Goal: Task Accomplishment & Management: Use online tool/utility

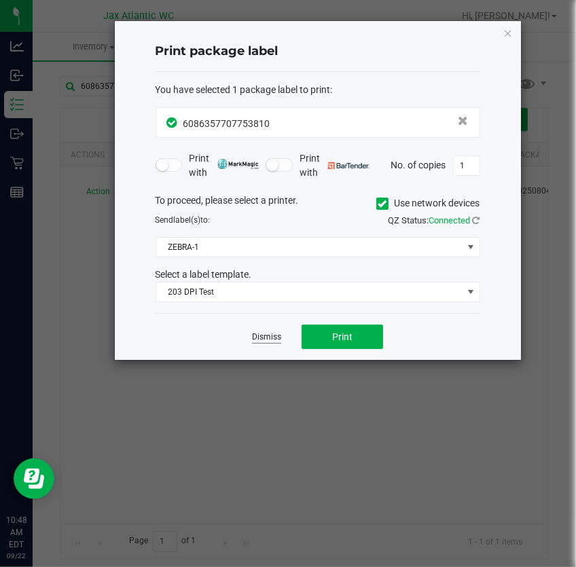
click at [273, 332] on link "Dismiss" at bounding box center [266, 338] width 29 height 12
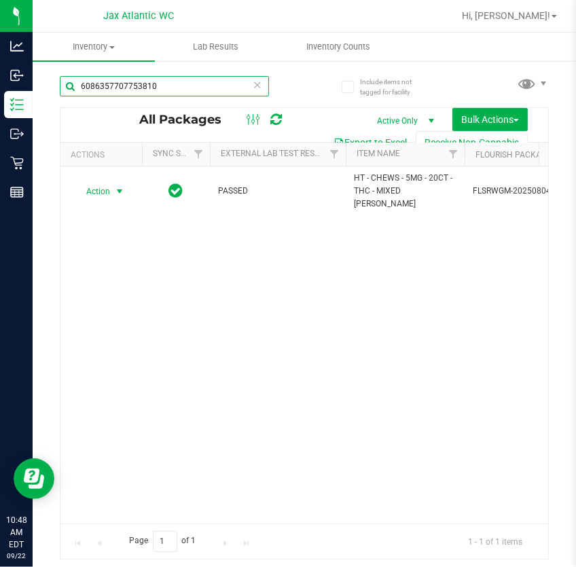
click at [225, 86] on input "6086357707753810" at bounding box center [164, 86] width 209 height 20
click at [226, 86] on input "6086357707753810" at bounding box center [164, 86] width 209 height 20
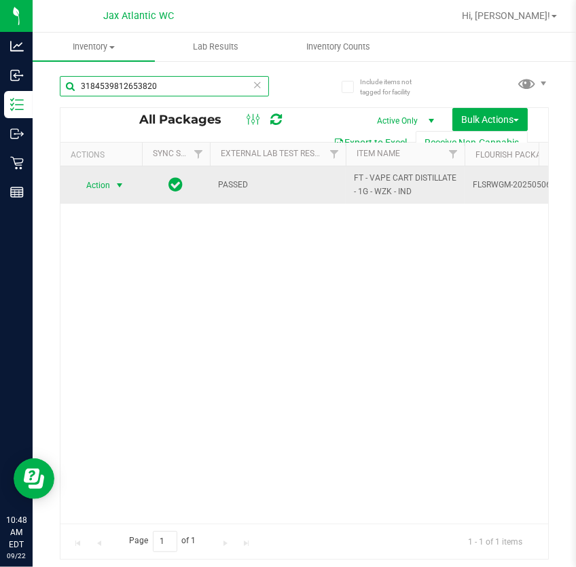
type input "3184539812653820"
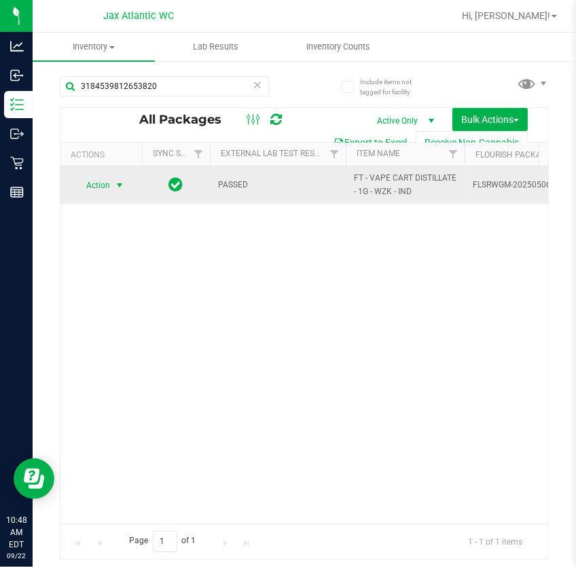
click at [115, 183] on span "select" at bounding box center [119, 185] width 11 height 11
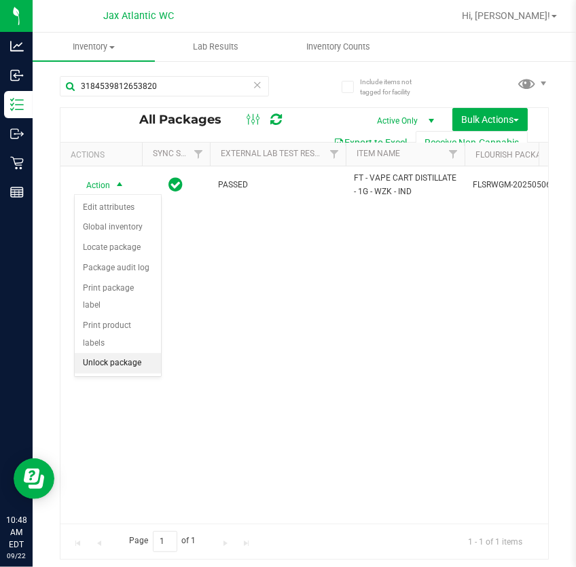
click at [105, 353] on li "Unlock package" at bounding box center [118, 363] width 86 height 20
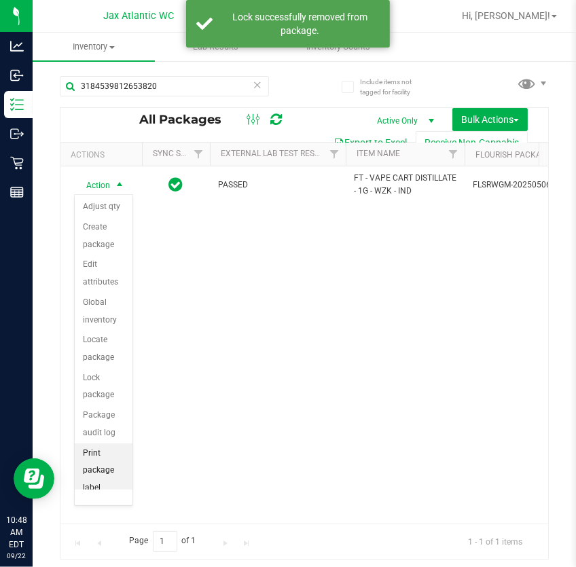
click at [102, 469] on li "Print package label" at bounding box center [104, 471] width 58 height 55
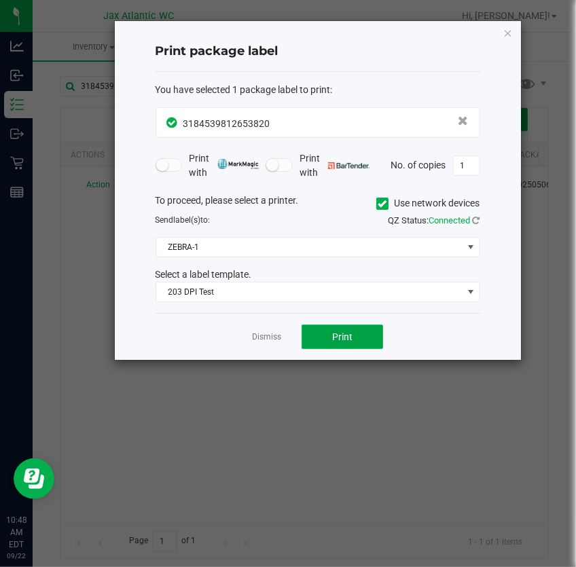
click at [336, 332] on span "Print" at bounding box center [342, 337] width 20 height 11
click at [272, 336] on link "Dismiss" at bounding box center [266, 338] width 29 height 12
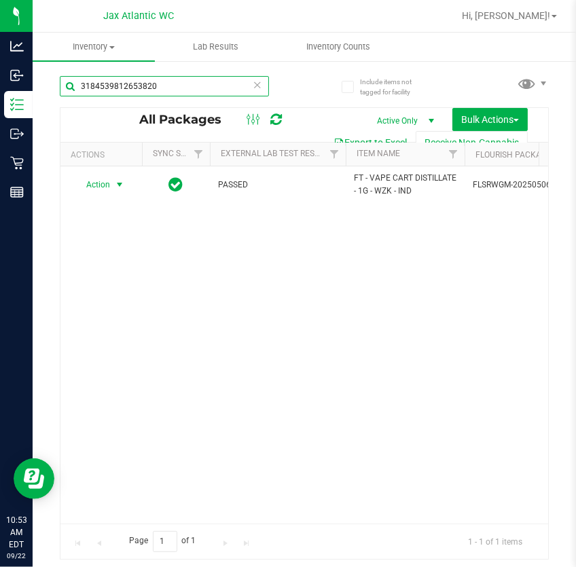
click at [196, 89] on input "3184539812653820" at bounding box center [164, 86] width 209 height 20
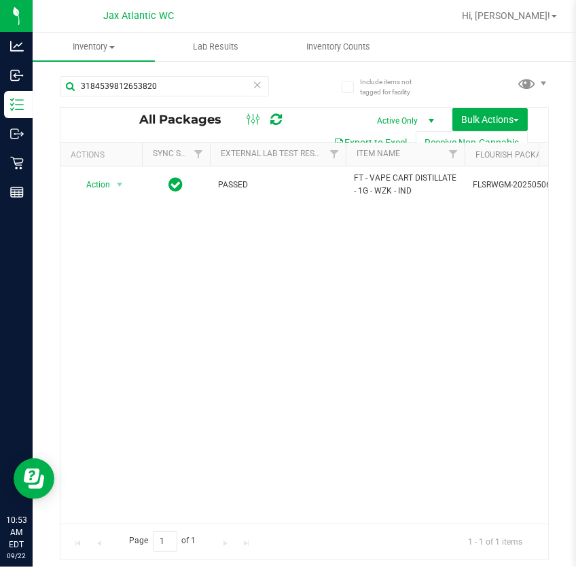
click at [255, 82] on icon at bounding box center [258, 84] width 10 height 16
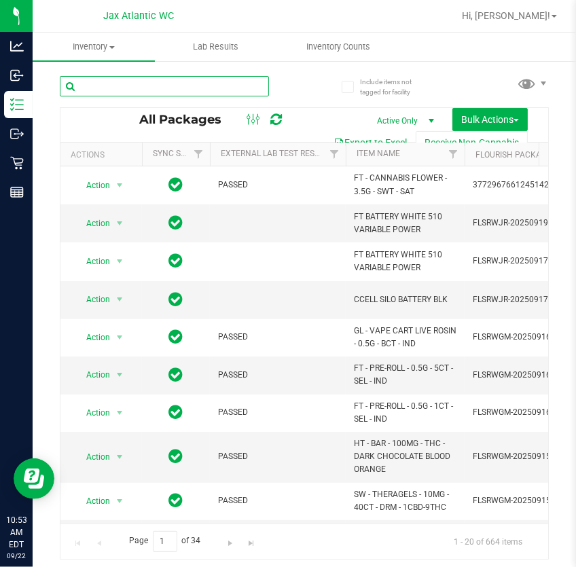
click at [196, 83] on input "text" at bounding box center [164, 86] width 209 height 20
type input "2487"
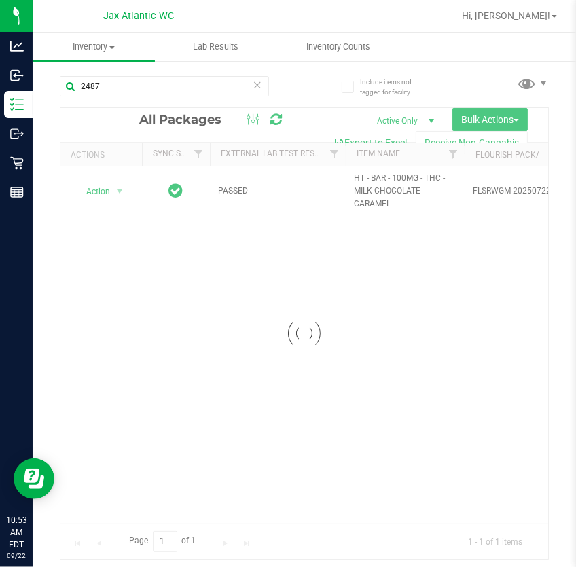
click at [117, 188] on div at bounding box center [304, 333] width 488 height 451
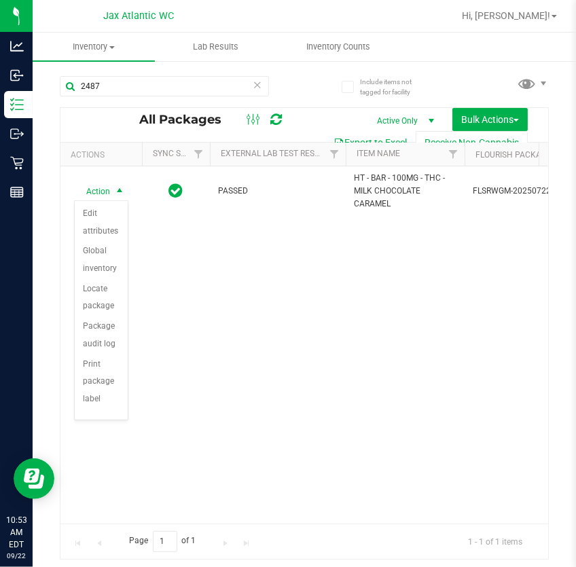
scroll to position [96, 0]
click at [108, 397] on li "Unlock package" at bounding box center [101, 387] width 53 height 37
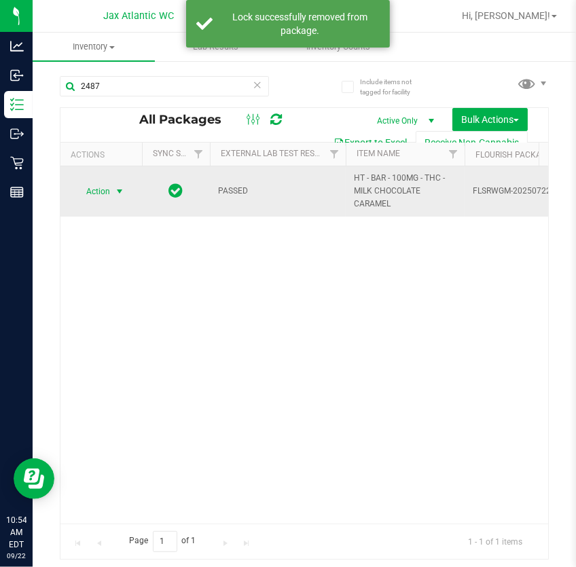
click at [118, 190] on span "select" at bounding box center [119, 191] width 11 height 11
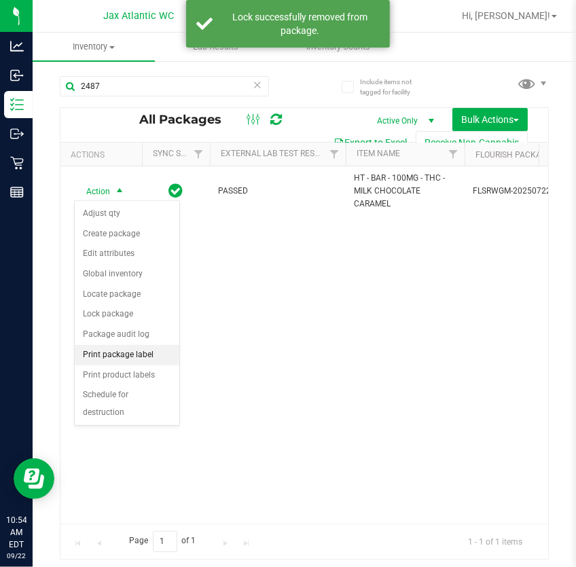
click at [126, 355] on li "Print package label" at bounding box center [127, 355] width 105 height 20
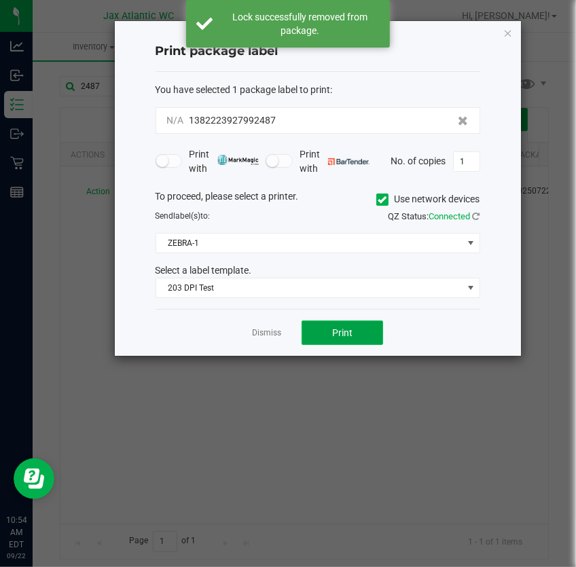
click at [337, 332] on span "Print" at bounding box center [342, 332] width 20 height 11
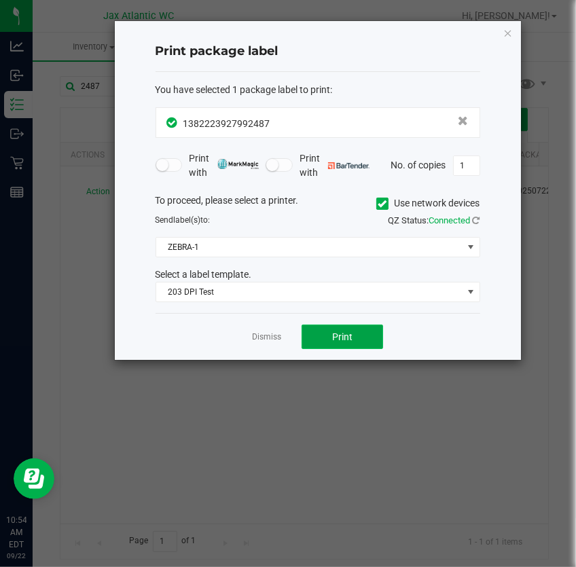
click at [351, 344] on button "Print" at bounding box center [343, 337] width 82 height 24
click at [257, 334] on link "Dismiss" at bounding box center [266, 338] width 29 height 12
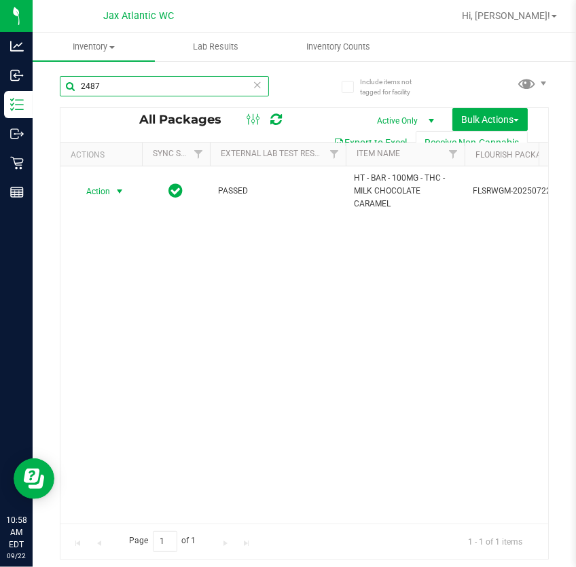
click at [124, 87] on input "2487" at bounding box center [164, 86] width 209 height 20
type input "2"
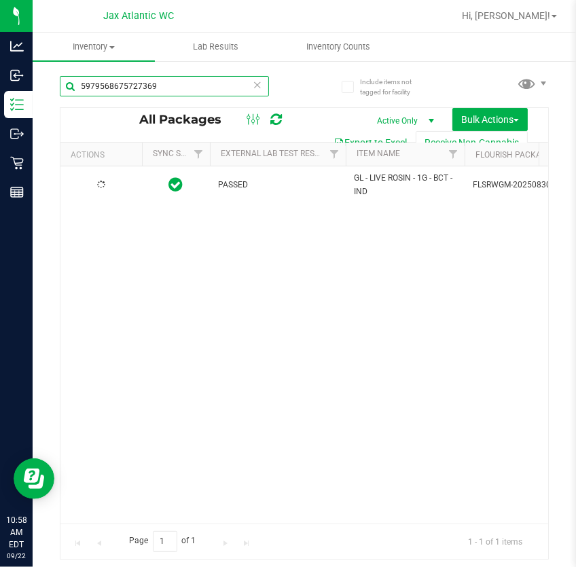
type input "5979568675727369"
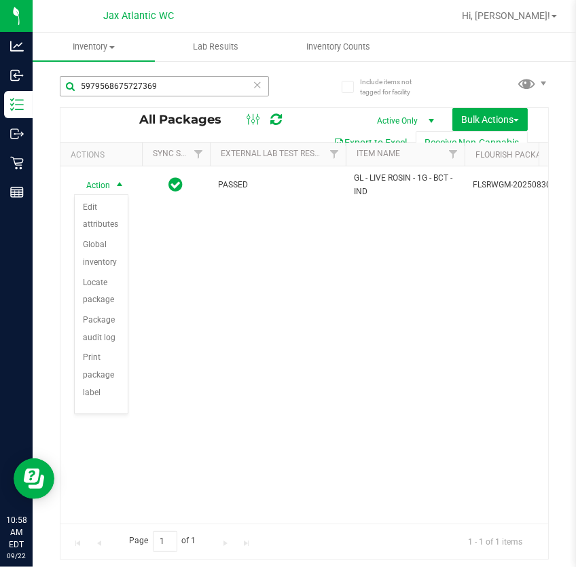
scroll to position [96, 0]
click at [96, 389] on li "Unlock package" at bounding box center [101, 381] width 53 height 37
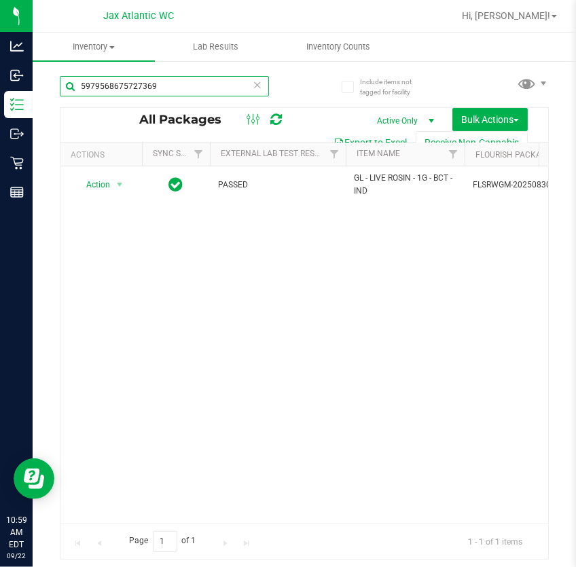
click at [232, 86] on input "5979568675727369" at bounding box center [164, 86] width 209 height 20
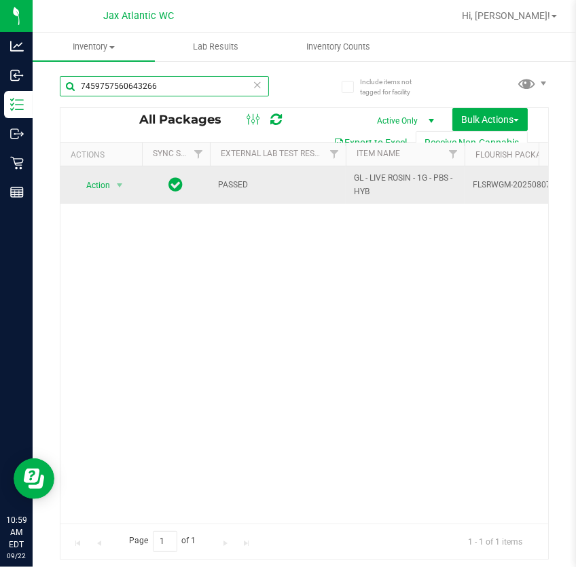
type input "7459757560643266"
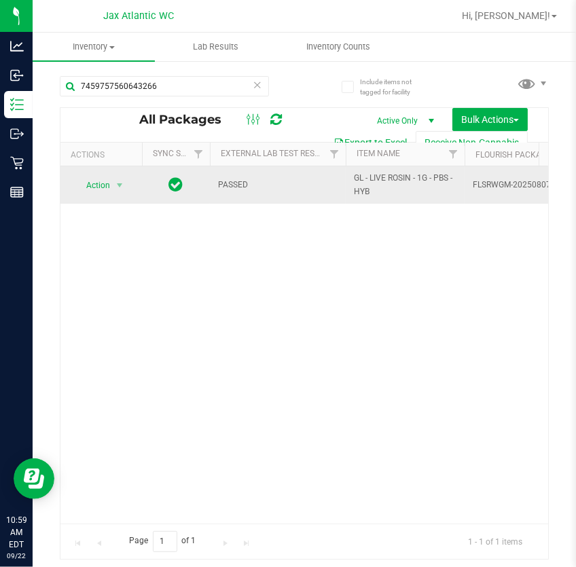
click at [94, 190] on span "Action" at bounding box center [92, 185] width 37 height 19
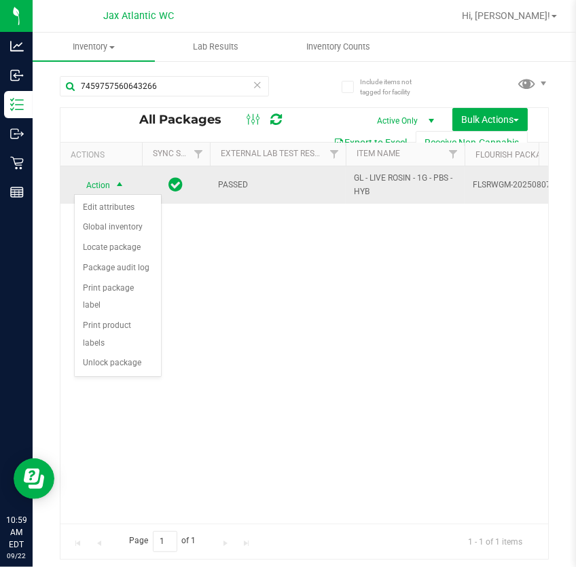
click at [103, 179] on span "Action" at bounding box center [92, 185] width 37 height 19
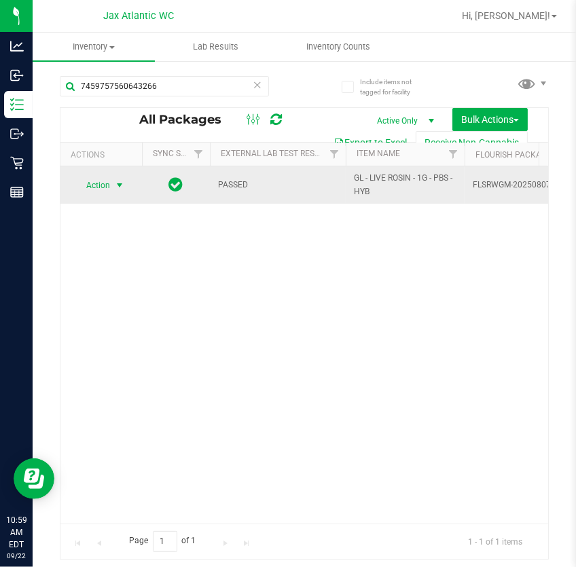
click at [96, 190] on span "Action" at bounding box center [92, 185] width 37 height 19
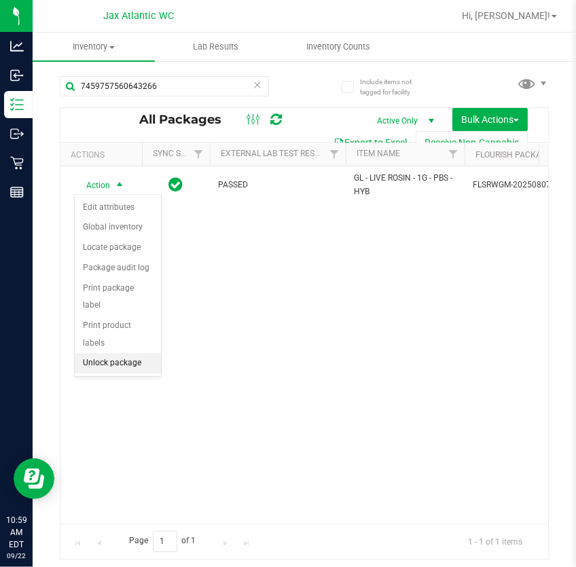
click at [102, 353] on li "Unlock package" at bounding box center [118, 363] width 86 height 20
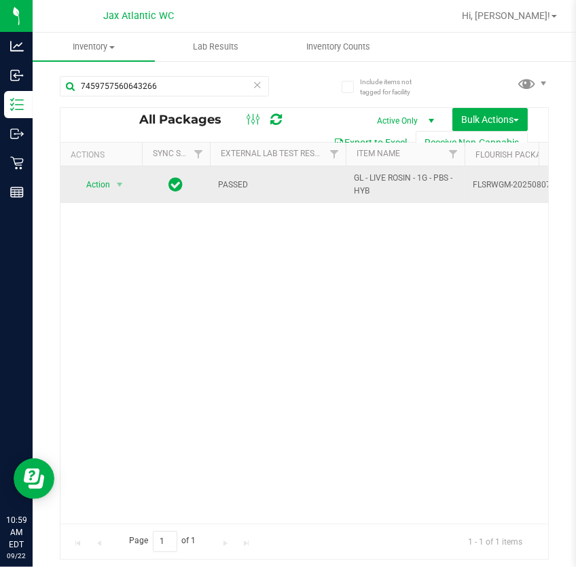
click at [101, 190] on span "Action" at bounding box center [92, 184] width 37 height 19
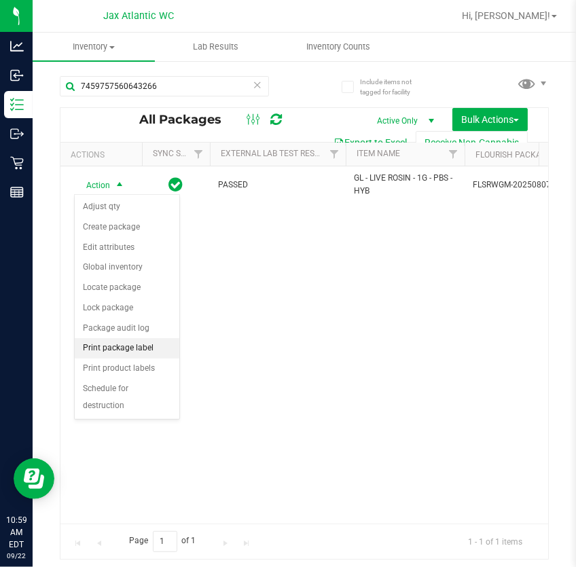
click at [135, 349] on li "Print package label" at bounding box center [127, 348] width 105 height 20
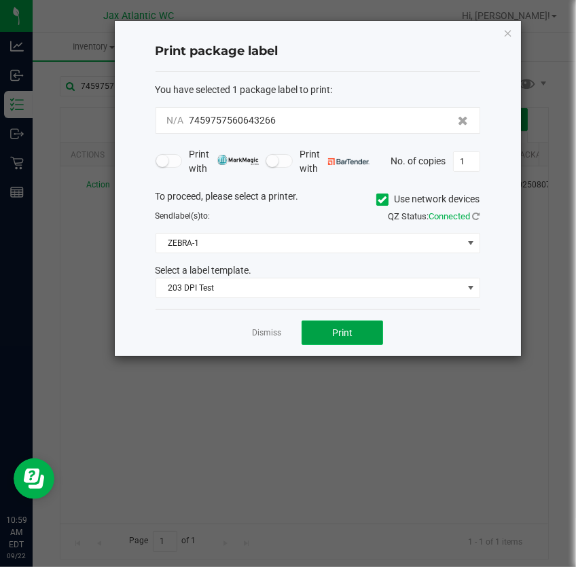
click at [356, 338] on button "Print" at bounding box center [343, 333] width 82 height 24
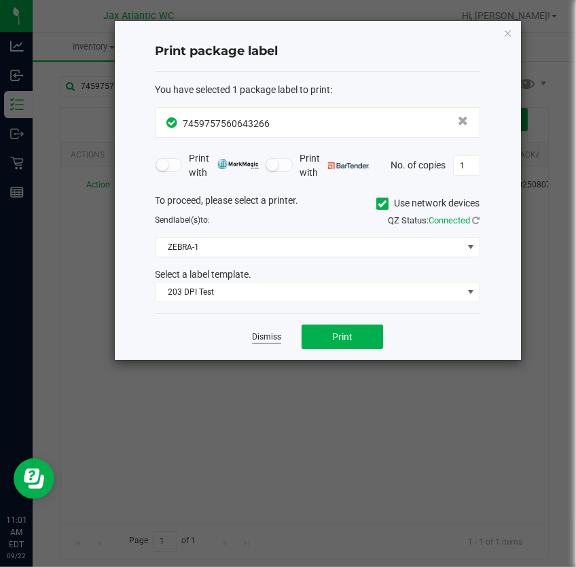
click at [268, 332] on link "Dismiss" at bounding box center [266, 338] width 29 height 12
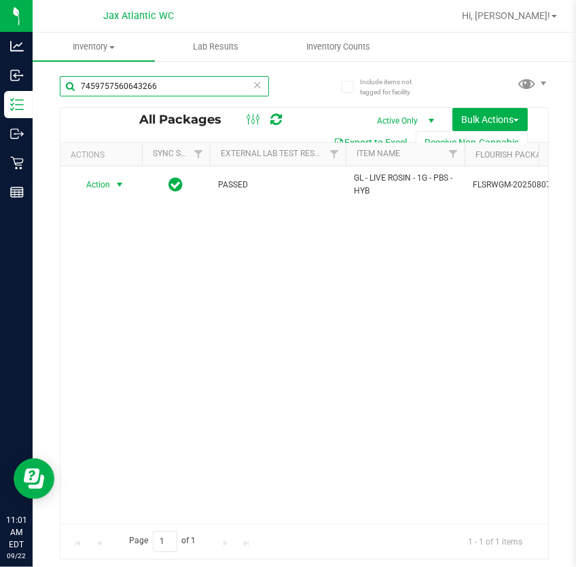
click at [161, 87] on input "7459757560643266" at bounding box center [164, 86] width 209 height 20
type input "7"
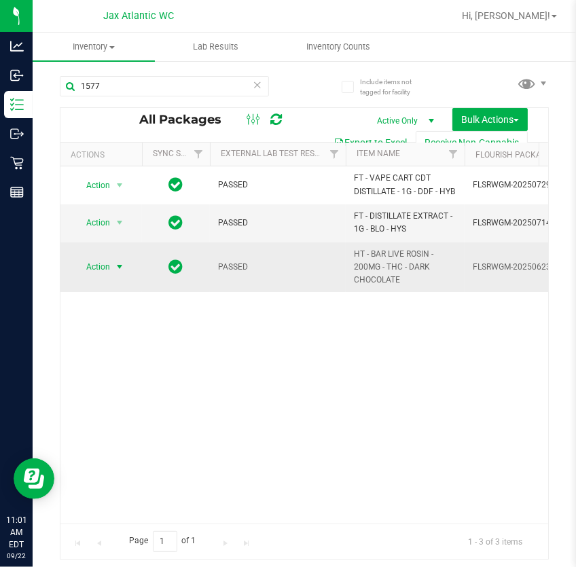
click at [119, 267] on span "select" at bounding box center [119, 267] width 11 height 11
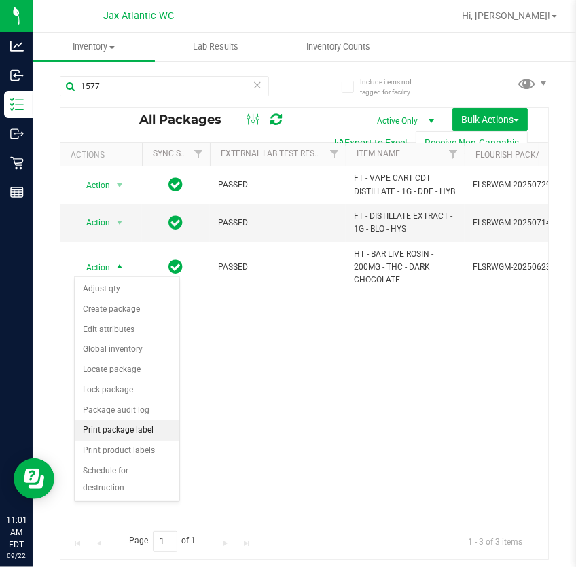
click at [128, 427] on li "Print package label" at bounding box center [127, 431] width 105 height 20
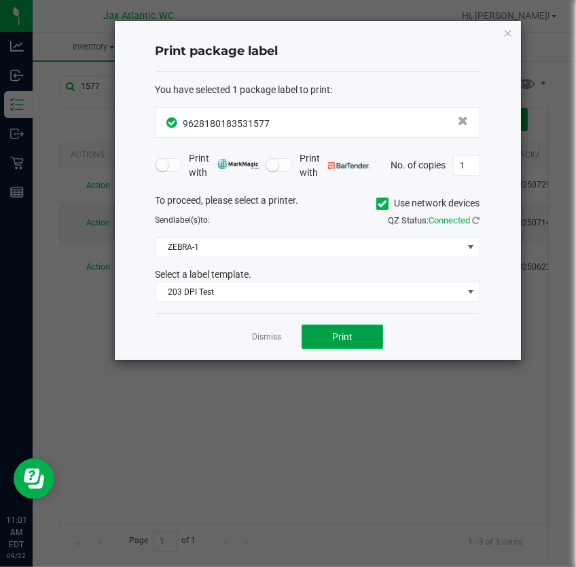
click at [333, 325] on button "Print" at bounding box center [343, 337] width 82 height 24
click at [272, 340] on link "Dismiss" at bounding box center [266, 338] width 29 height 12
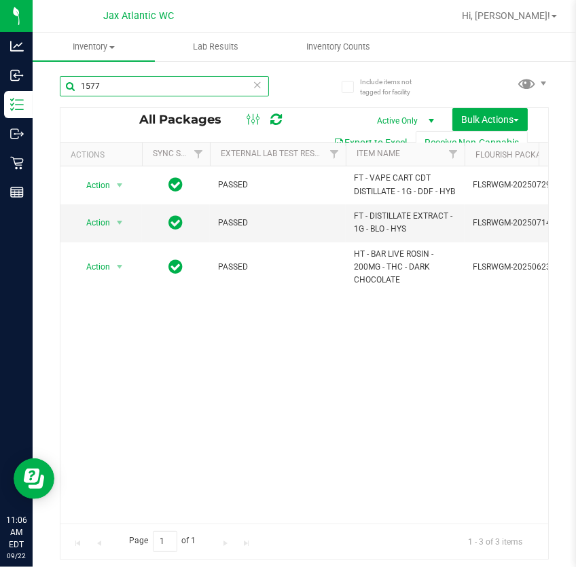
click at [140, 81] on input "1577" at bounding box center [164, 86] width 209 height 20
click at [139, 81] on input "1577" at bounding box center [164, 86] width 209 height 20
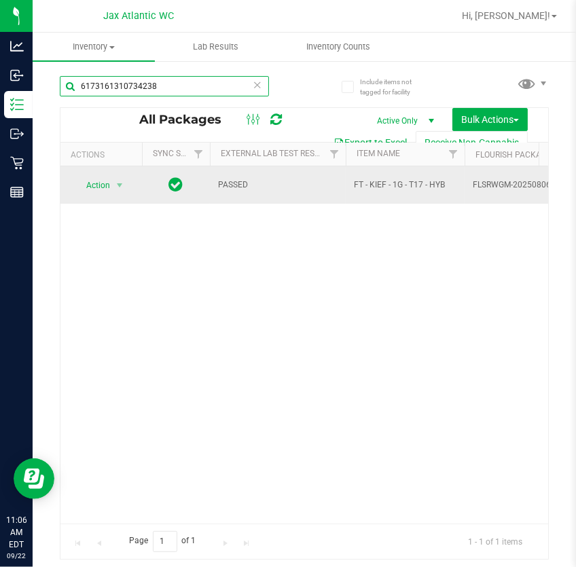
type input "6173161310734238"
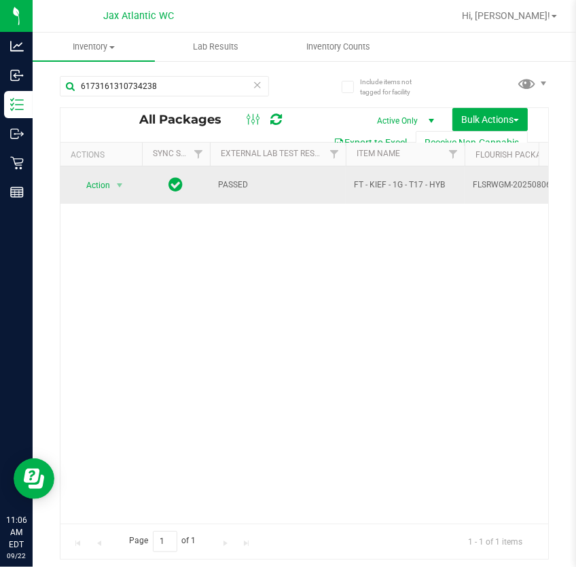
click at [110, 201] on td "Action Action Edit attributes Global inventory Locate package Package audit log…" at bounding box center [101, 184] width 82 height 37
click at [120, 183] on span "select" at bounding box center [119, 185] width 11 height 11
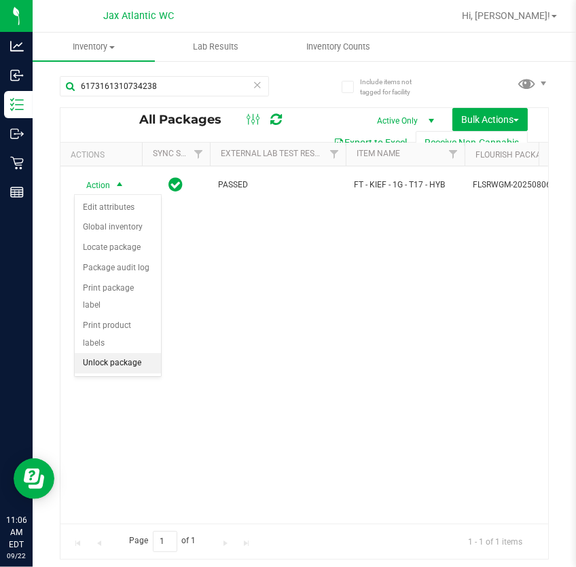
click at [125, 353] on li "Unlock package" at bounding box center [118, 363] width 86 height 20
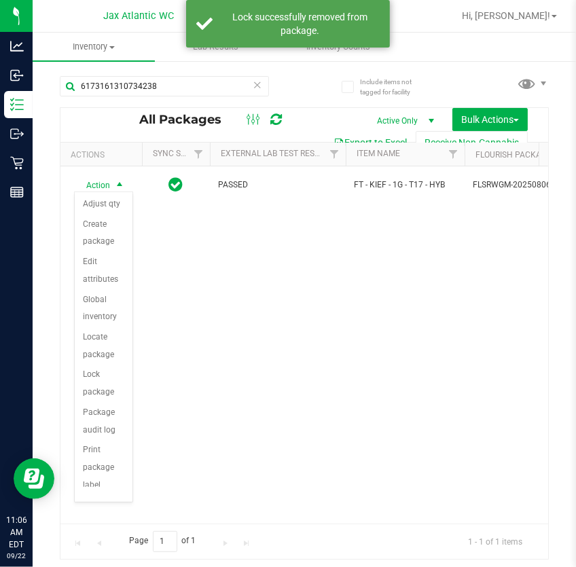
scroll to position [117, 0]
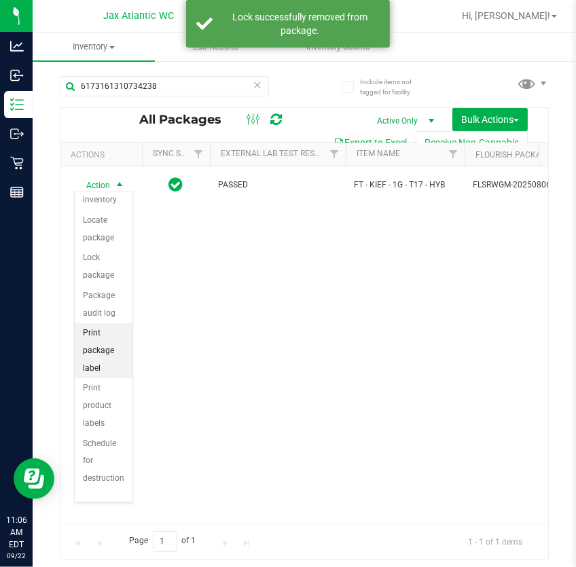
click at [103, 359] on li "Print package label" at bounding box center [104, 350] width 58 height 55
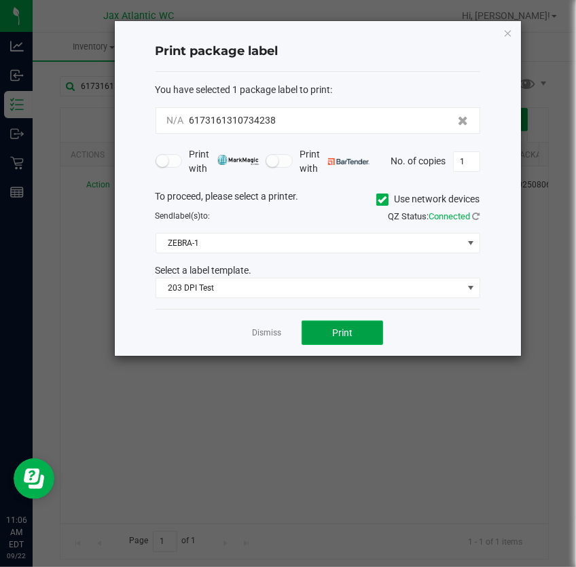
click at [348, 341] on button "Print" at bounding box center [343, 333] width 82 height 24
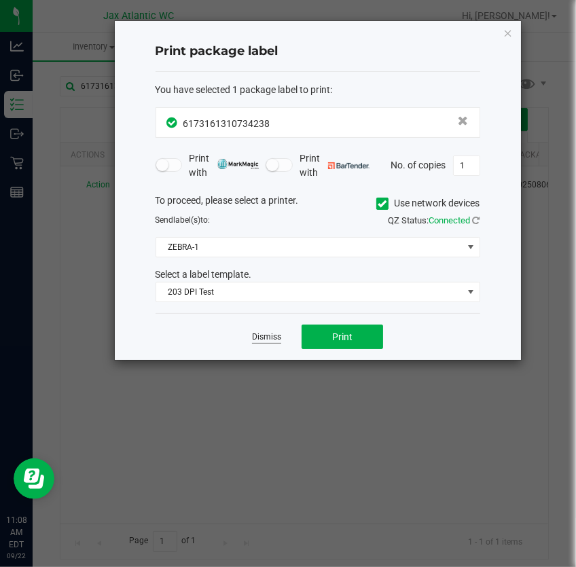
click at [255, 336] on link "Dismiss" at bounding box center [266, 338] width 29 height 12
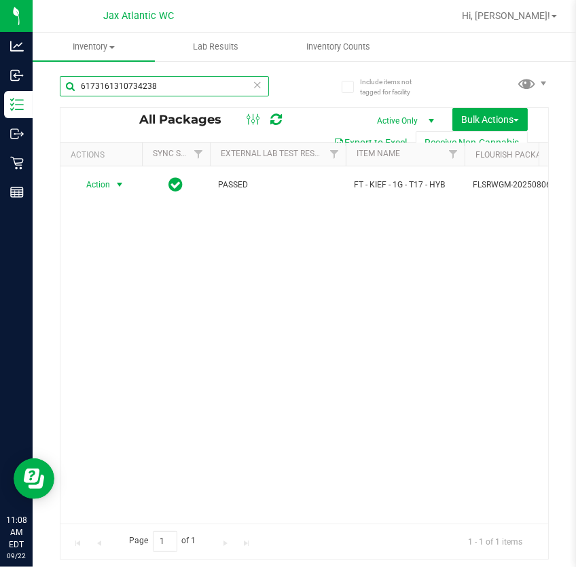
click at [172, 77] on input "6173161310734238" at bounding box center [164, 86] width 209 height 20
drag, startPoint x: 172, startPoint y: 77, endPoint x: 176, endPoint y: 92, distance: 14.8
click at [171, 78] on input "6173161310734238" at bounding box center [164, 86] width 209 height 20
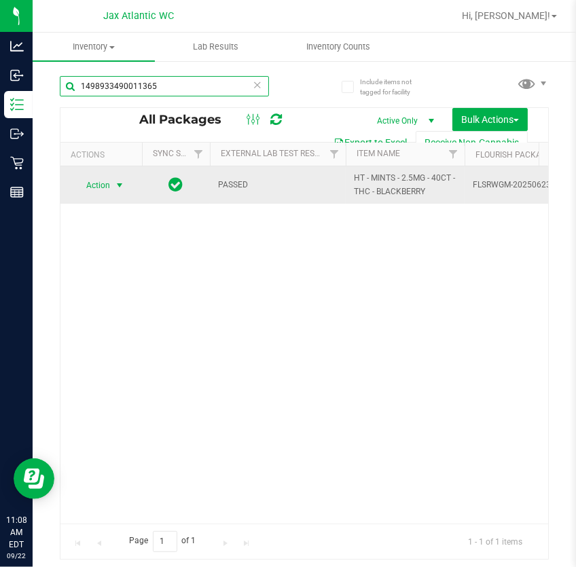
type input "1498933490011365"
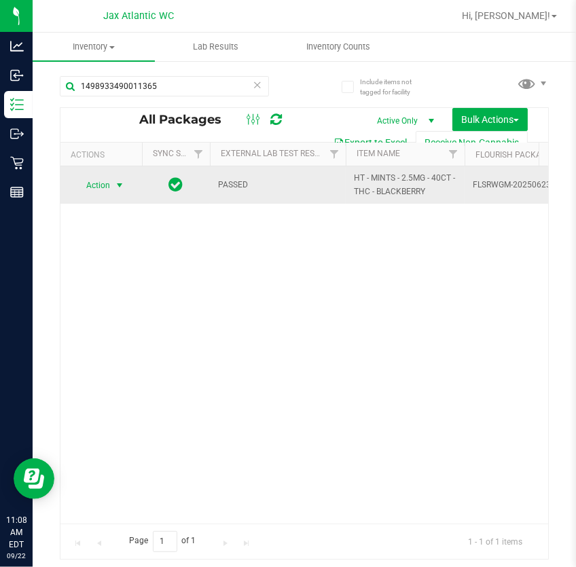
click at [115, 184] on span "select" at bounding box center [119, 185] width 11 height 11
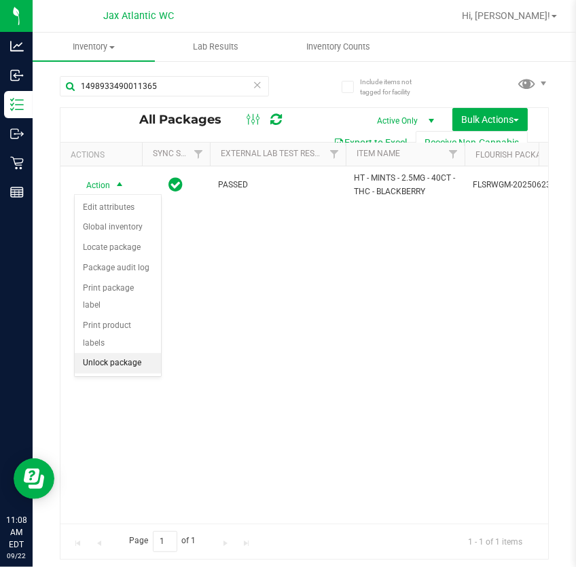
click at [128, 353] on li "Unlock package" at bounding box center [118, 363] width 86 height 20
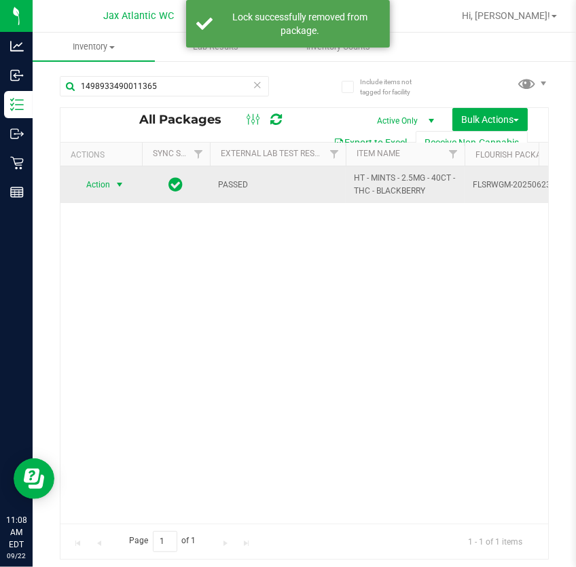
click at [114, 188] on span "select" at bounding box center [119, 184] width 11 height 11
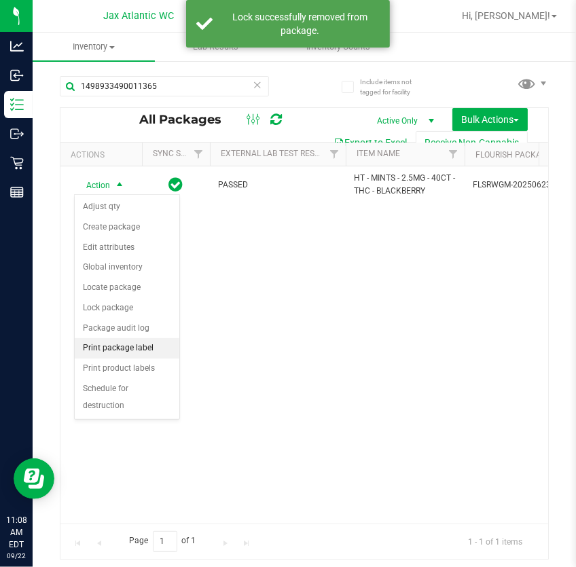
click at [140, 349] on li "Print package label" at bounding box center [127, 348] width 105 height 20
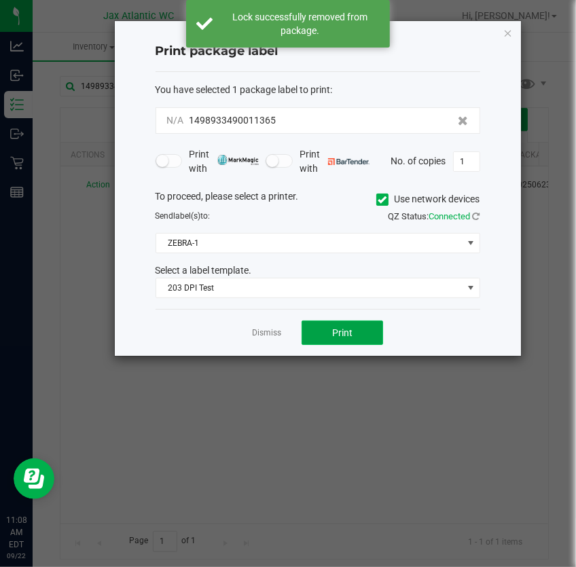
click at [360, 327] on button "Print" at bounding box center [343, 333] width 82 height 24
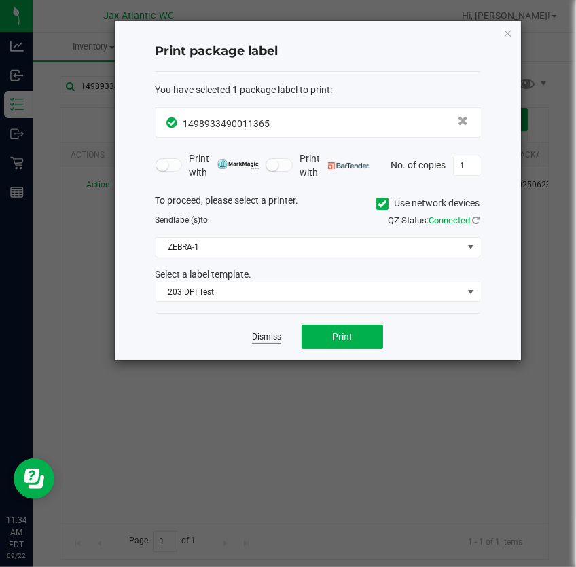
click at [277, 339] on link "Dismiss" at bounding box center [266, 338] width 29 height 12
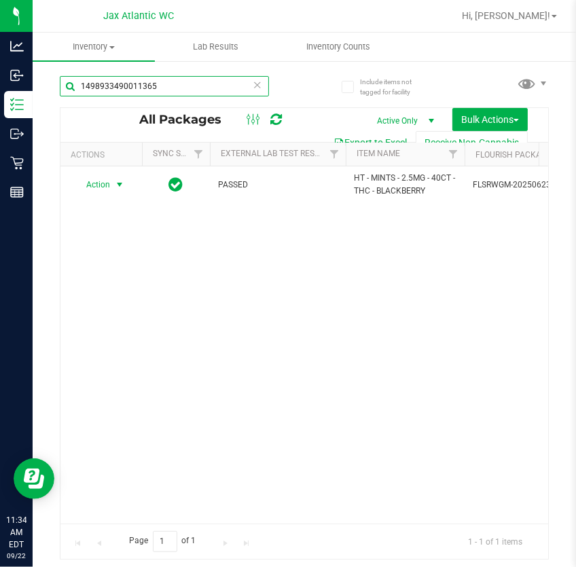
click at [182, 94] on input "1498933490011365" at bounding box center [164, 86] width 209 height 20
type input "0523"
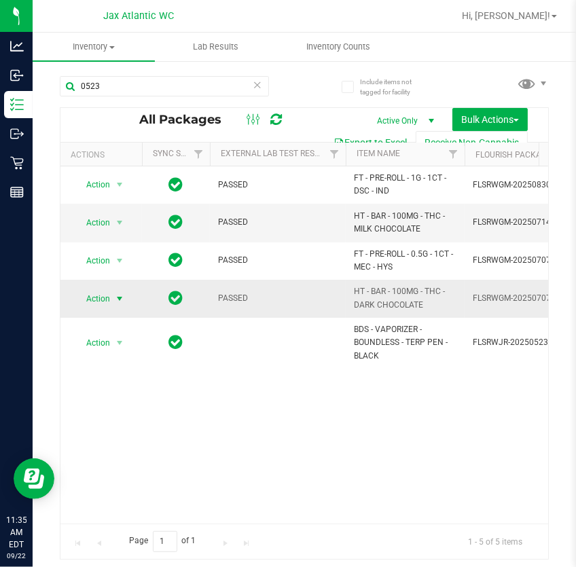
click at [114, 301] on span "select" at bounding box center [119, 298] width 11 height 11
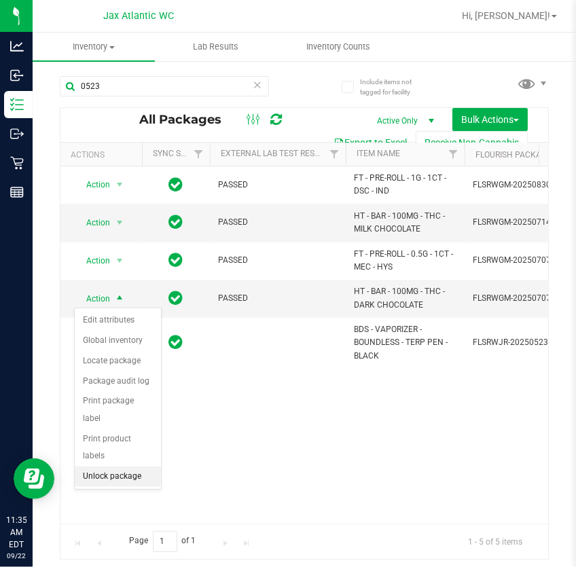
click at [129, 467] on li "Unlock package" at bounding box center [118, 477] width 86 height 20
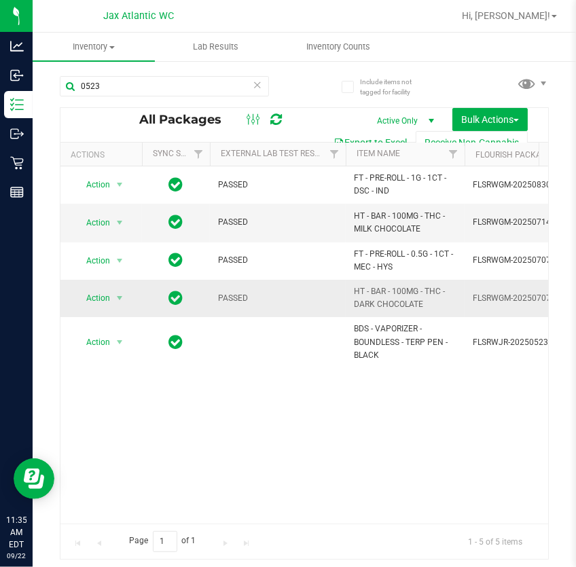
click at [99, 302] on span "Action" at bounding box center [92, 298] width 37 height 19
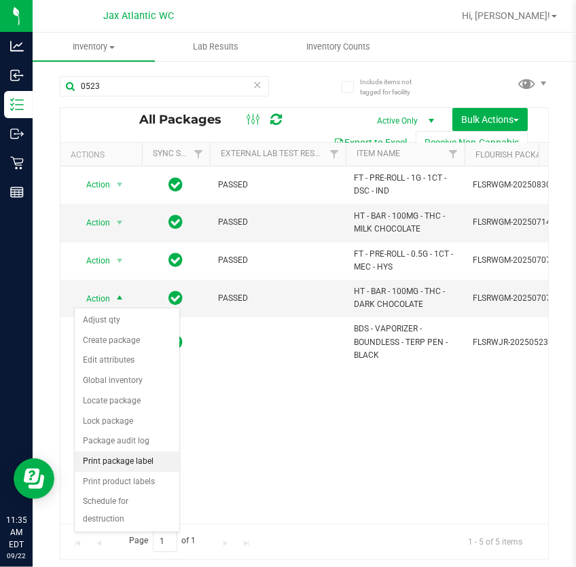
click at [156, 463] on li "Print package label" at bounding box center [127, 462] width 105 height 20
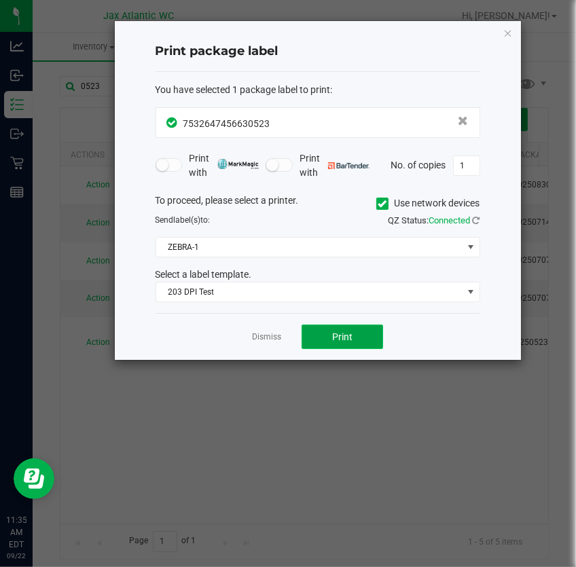
click at [344, 338] on span "Print" at bounding box center [342, 337] width 20 height 11
click at [270, 332] on link "Dismiss" at bounding box center [266, 338] width 29 height 12
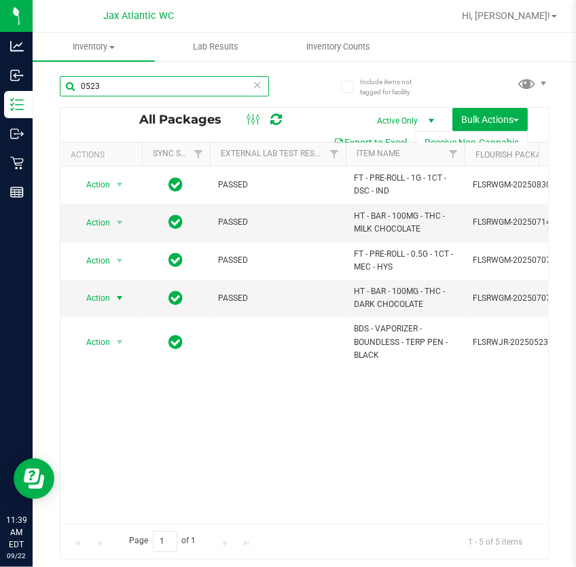
click at [175, 82] on input "0523" at bounding box center [164, 86] width 209 height 20
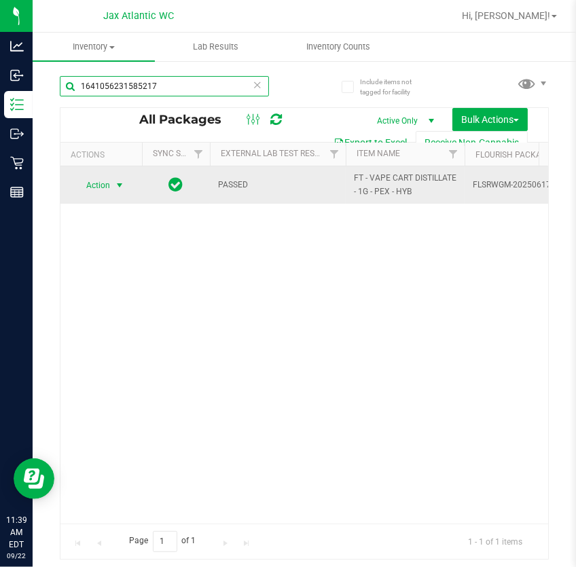
type input "1641056231585217"
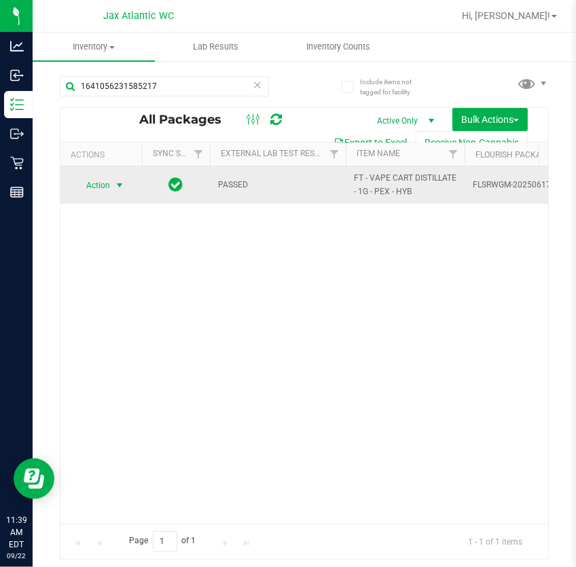
click at [115, 185] on span "select" at bounding box center [119, 185] width 11 height 11
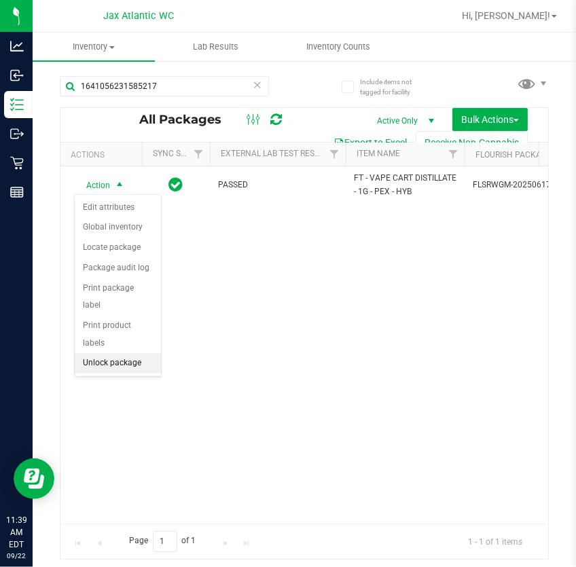
click at [141, 353] on li "Unlock package" at bounding box center [118, 363] width 86 height 20
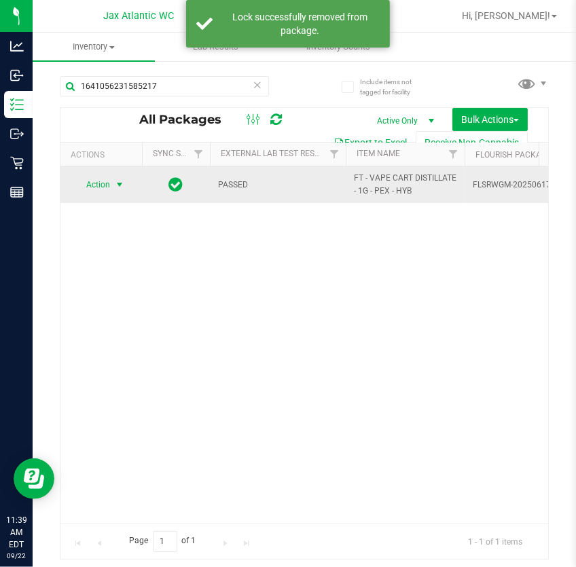
click at [116, 184] on span "select" at bounding box center [119, 184] width 11 height 11
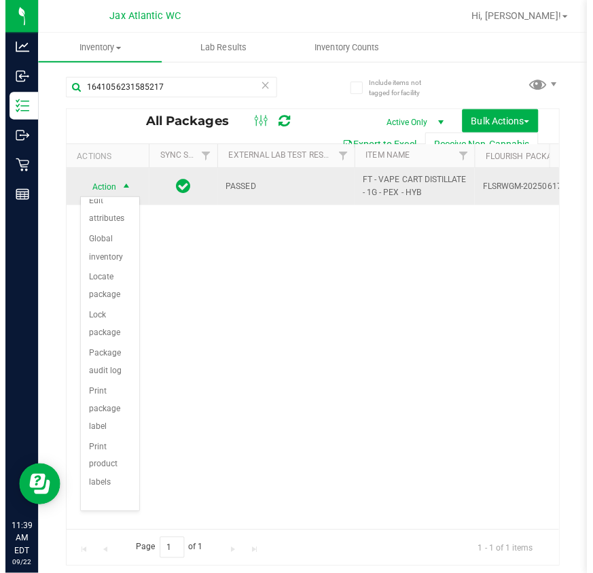
scroll to position [117, 0]
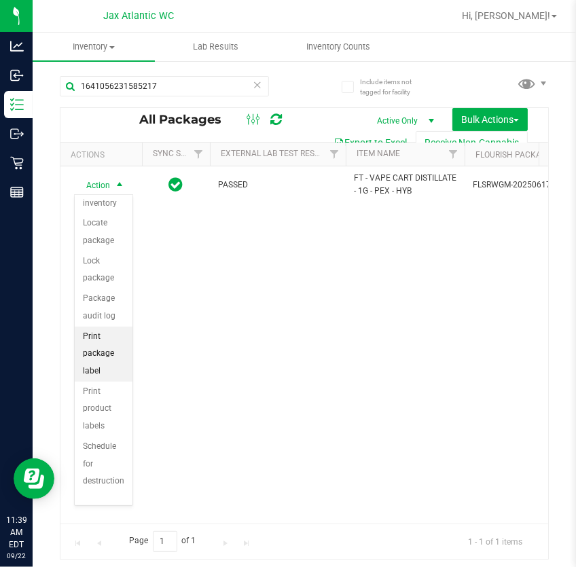
click at [103, 359] on li "Print package label" at bounding box center [104, 354] width 58 height 55
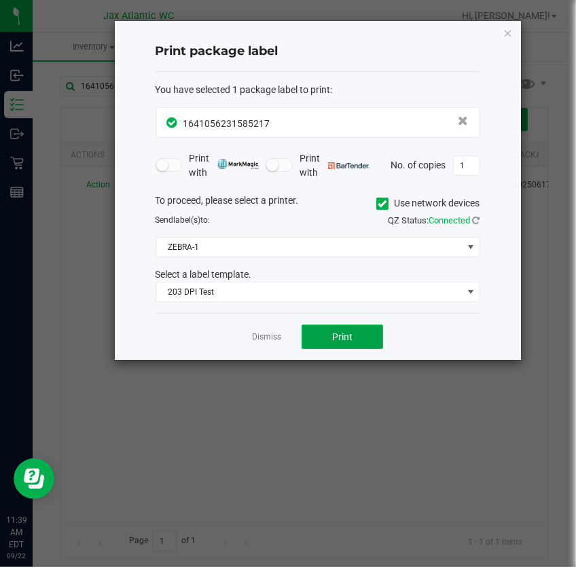
click at [327, 336] on button "Print" at bounding box center [343, 337] width 82 height 24
click at [258, 335] on link "Dismiss" at bounding box center [266, 338] width 29 height 12
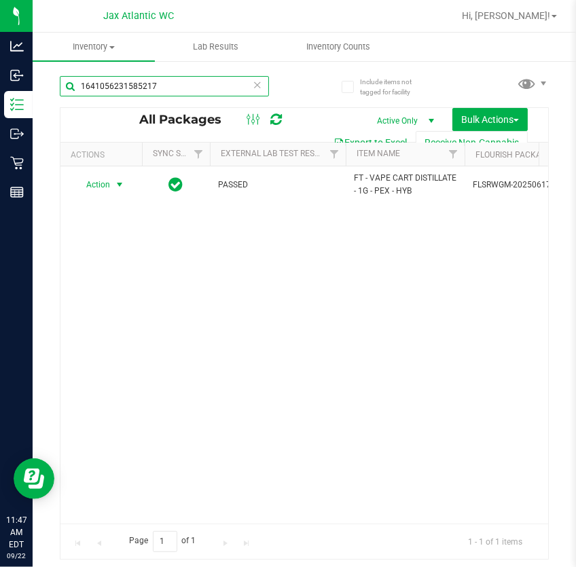
click at [200, 79] on input "1641056231585217" at bounding box center [164, 86] width 209 height 20
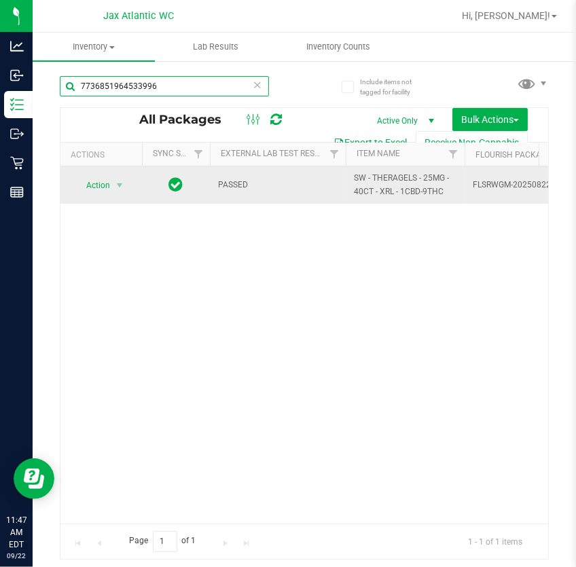
type input "7736851964533996"
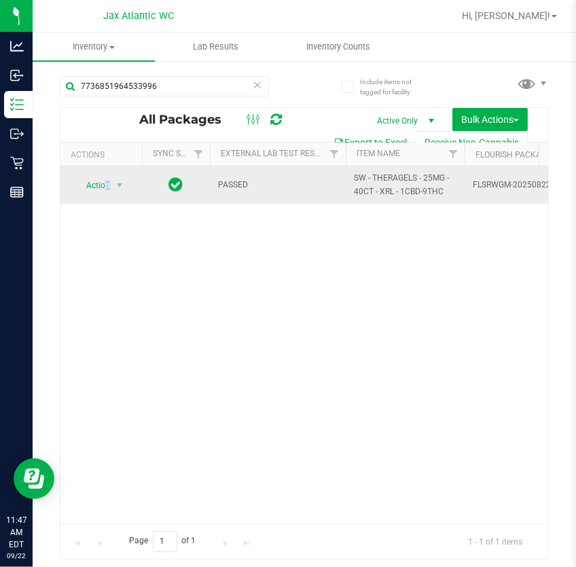
click at [108, 182] on span "Action" at bounding box center [92, 185] width 37 height 19
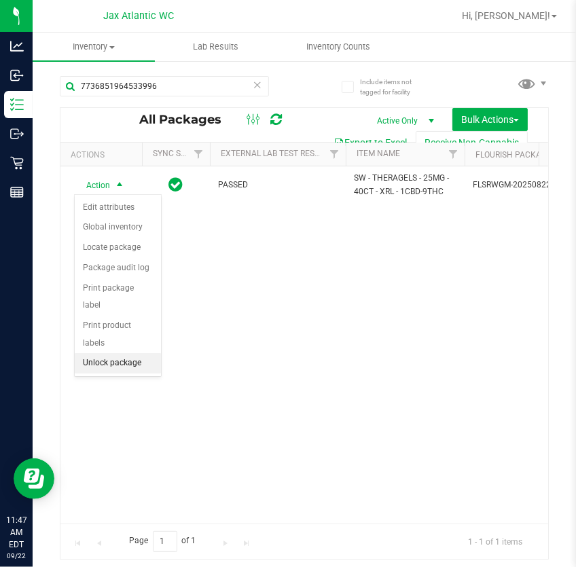
click at [149, 353] on li "Unlock package" at bounding box center [118, 363] width 86 height 20
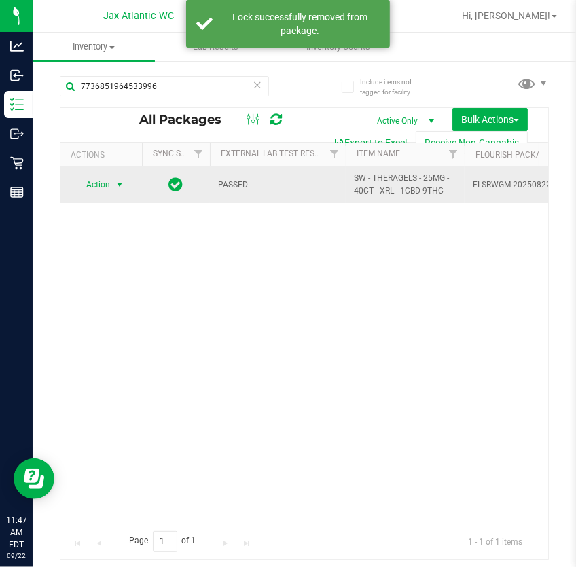
click at [104, 168] on td "Action Action Adjust qty Create package Edit attributes Global inventory Locate…" at bounding box center [101, 184] width 82 height 37
click at [116, 186] on span "select" at bounding box center [119, 184] width 11 height 11
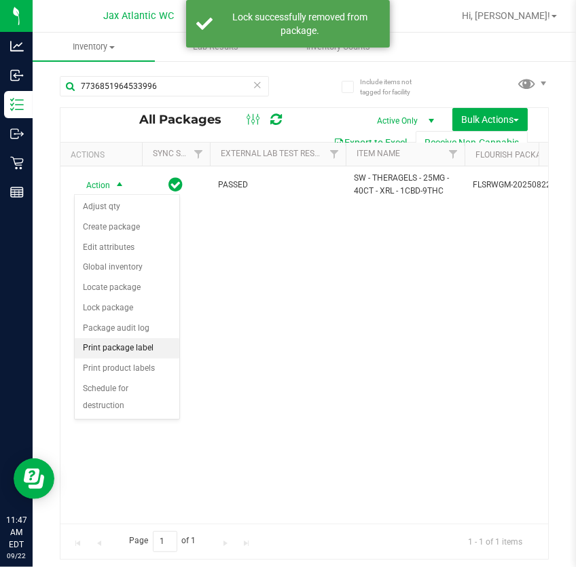
click at [149, 349] on li "Print package label" at bounding box center [127, 348] width 105 height 20
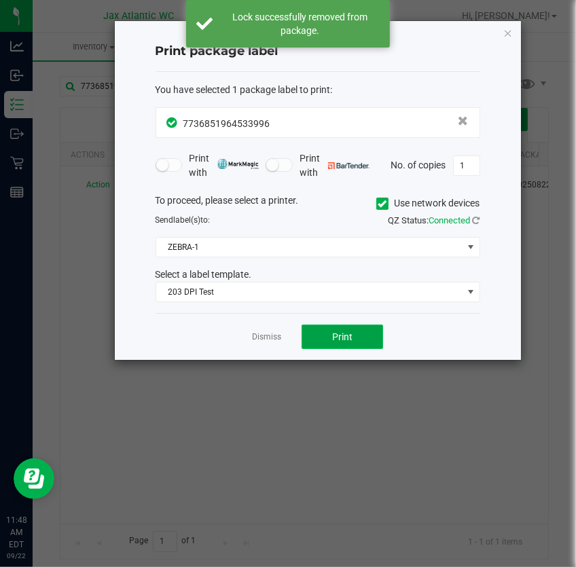
click at [361, 342] on button "Print" at bounding box center [343, 337] width 82 height 24
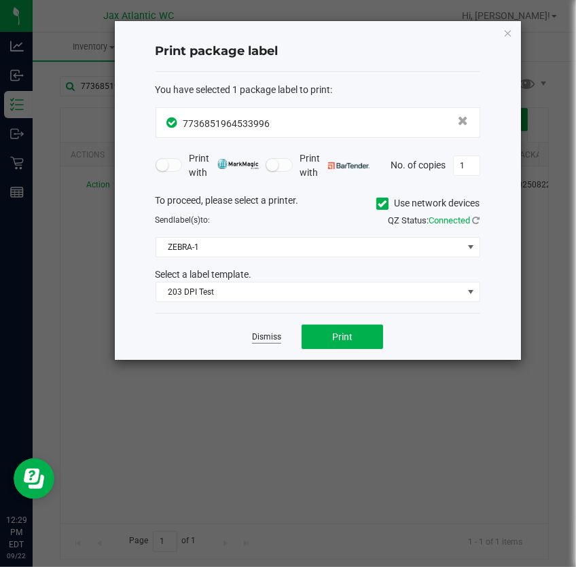
click at [267, 336] on link "Dismiss" at bounding box center [266, 338] width 29 height 12
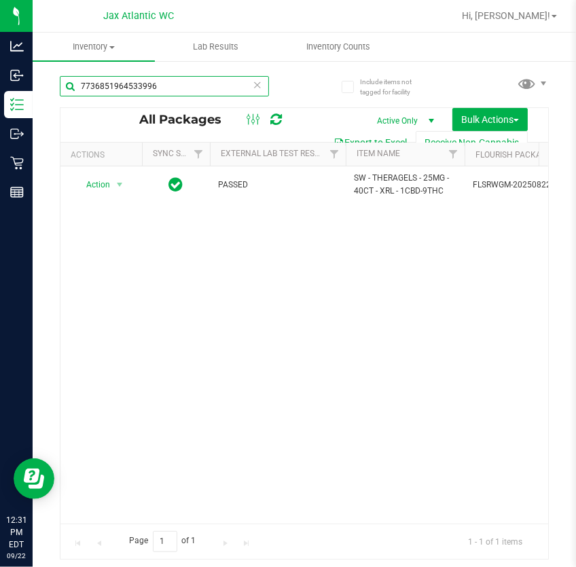
click at [108, 88] on input "7736851964533996" at bounding box center [164, 86] width 209 height 20
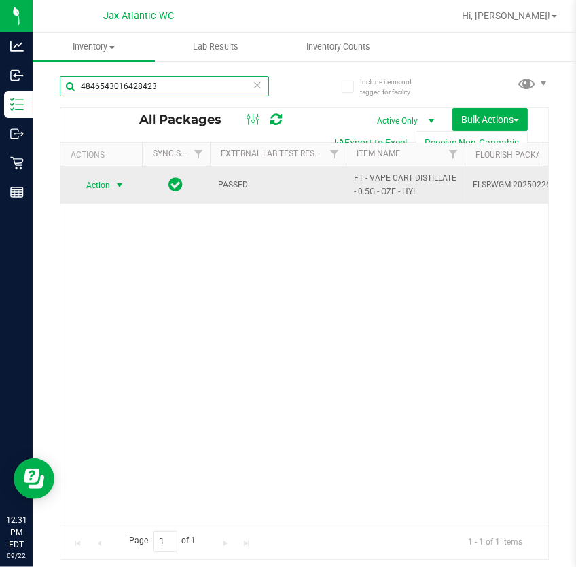
type input "4846543016428423"
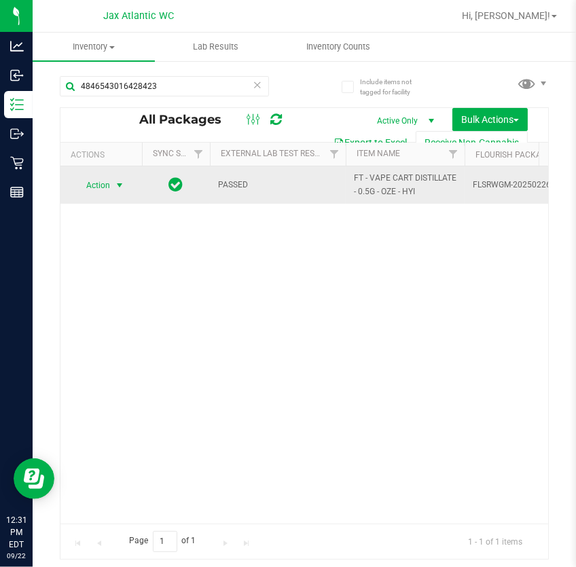
click at [124, 190] on span "select" at bounding box center [119, 185] width 17 height 19
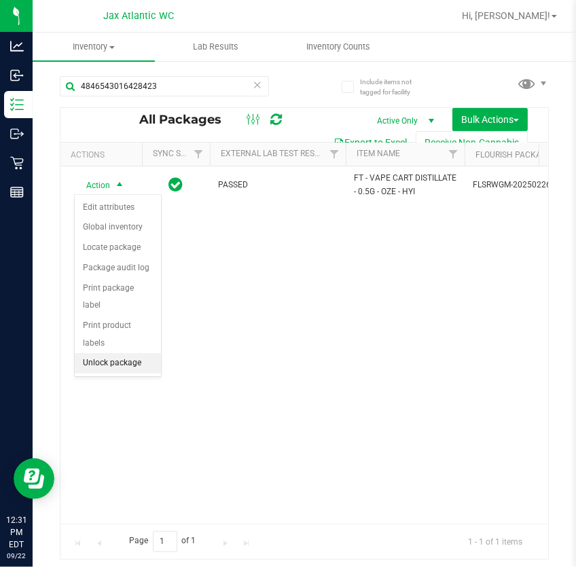
click at [128, 353] on li "Unlock package" at bounding box center [118, 363] width 86 height 20
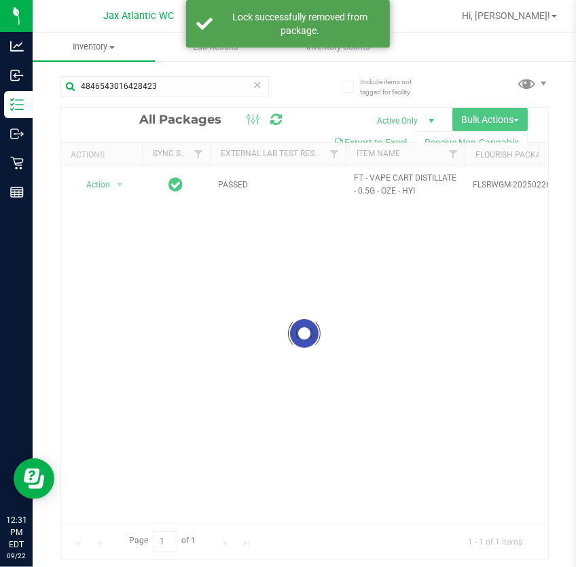
click at [133, 186] on div at bounding box center [304, 333] width 488 height 451
click at [118, 184] on div at bounding box center [304, 333] width 488 height 451
click at [113, 184] on div at bounding box center [304, 333] width 488 height 451
click at [107, 183] on div at bounding box center [304, 333] width 488 height 451
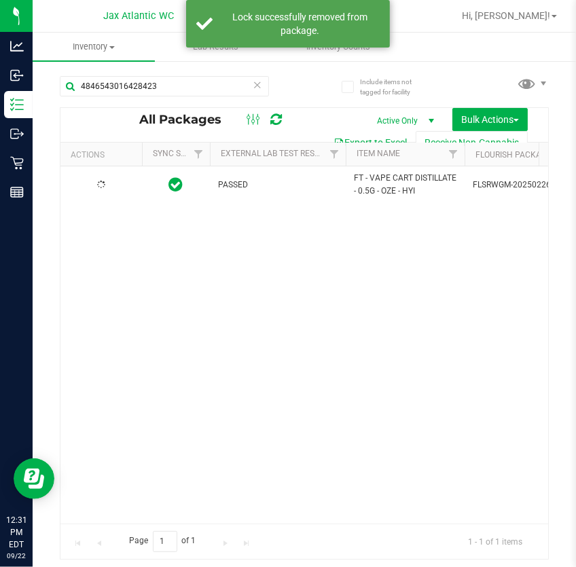
click at [115, 181] on div at bounding box center [101, 185] width 65 height 13
click at [115, 181] on span "select" at bounding box center [119, 184] width 11 height 11
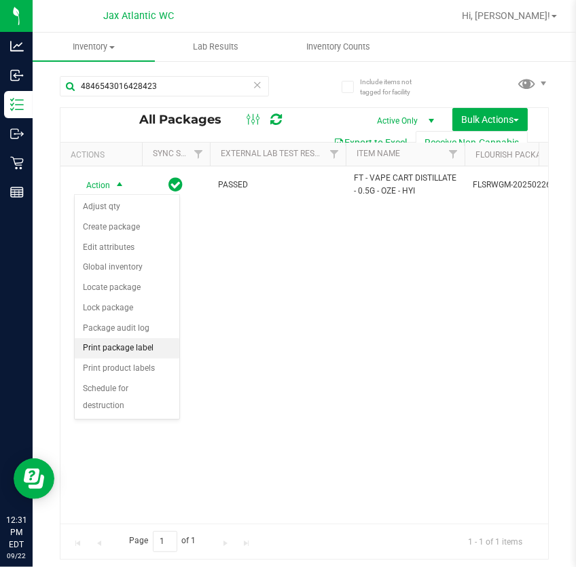
click at [126, 348] on li "Print package label" at bounding box center [127, 348] width 105 height 20
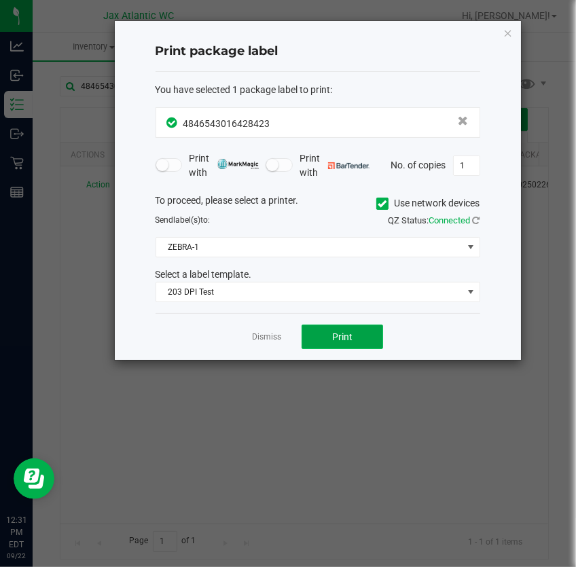
click at [339, 338] on span "Print" at bounding box center [342, 337] width 20 height 11
click at [507, 36] on icon "button" at bounding box center [508, 32] width 10 height 16
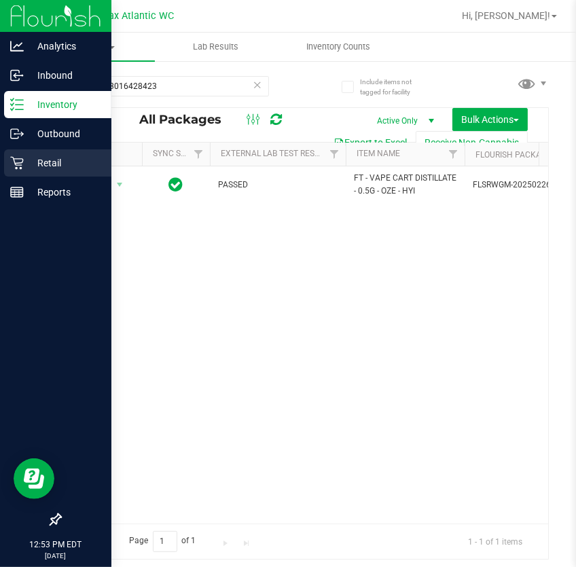
click at [15, 161] on icon at bounding box center [17, 163] width 14 height 14
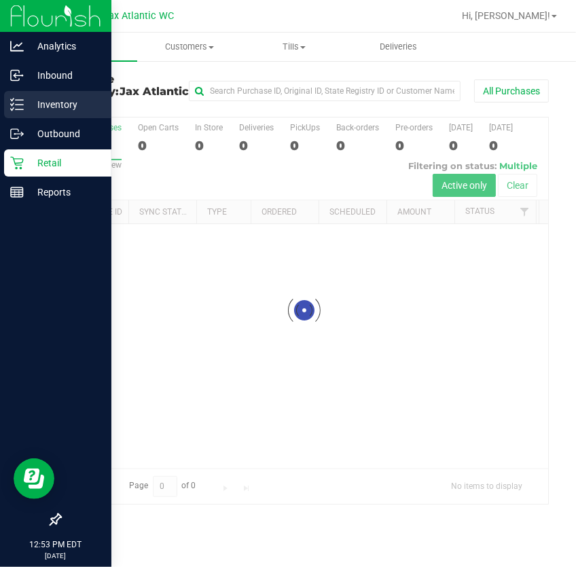
click at [20, 110] on icon at bounding box center [17, 105] width 14 height 14
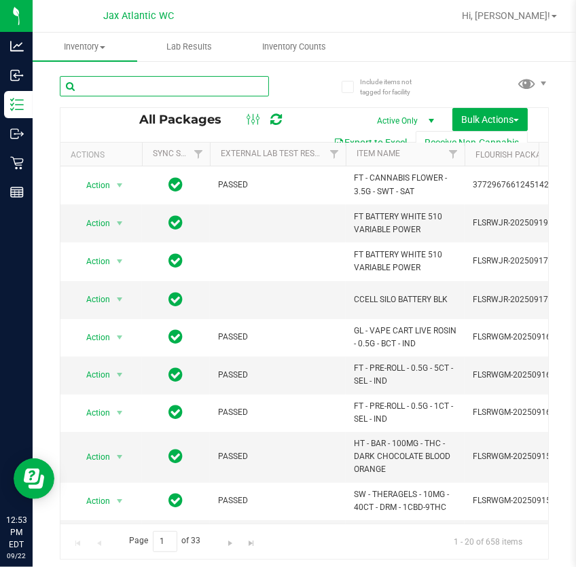
click at [148, 82] on input "text" at bounding box center [164, 86] width 209 height 20
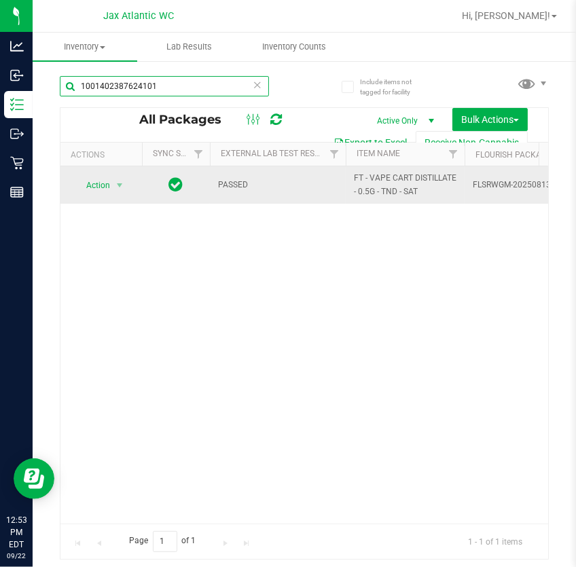
type input "1001402387624101"
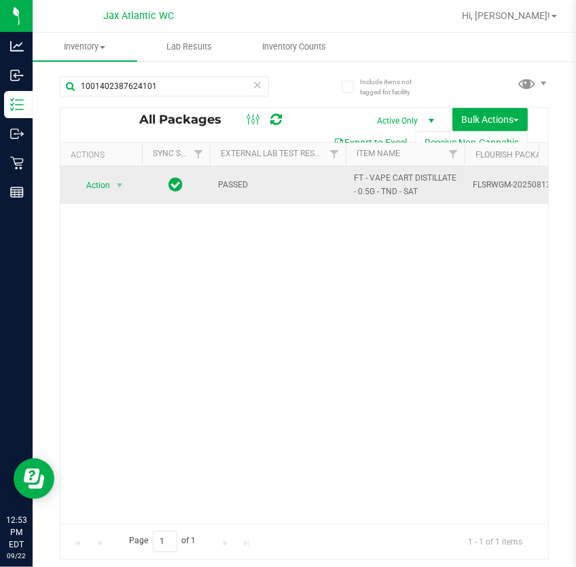
click at [96, 187] on span "Action" at bounding box center [92, 185] width 37 height 19
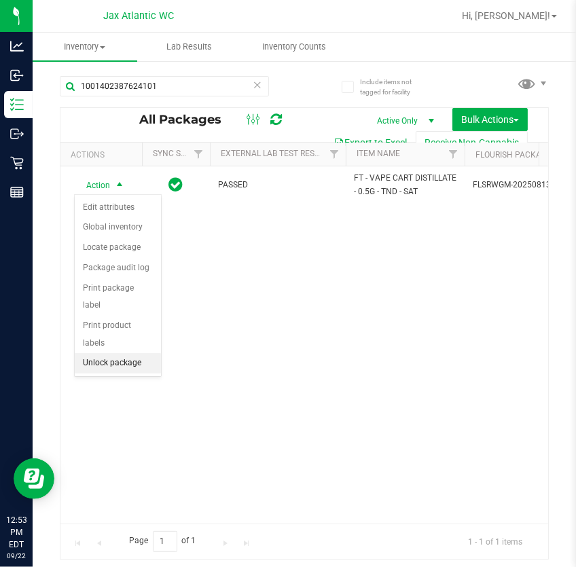
click at [128, 353] on li "Unlock package" at bounding box center [118, 363] width 86 height 20
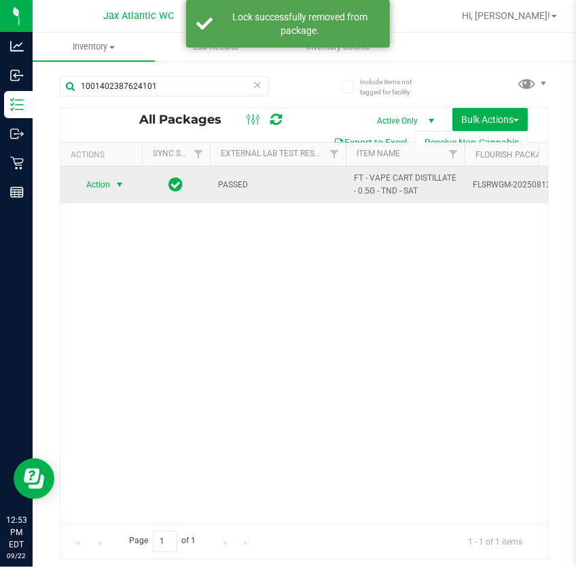
click at [102, 186] on span "Action" at bounding box center [92, 184] width 37 height 19
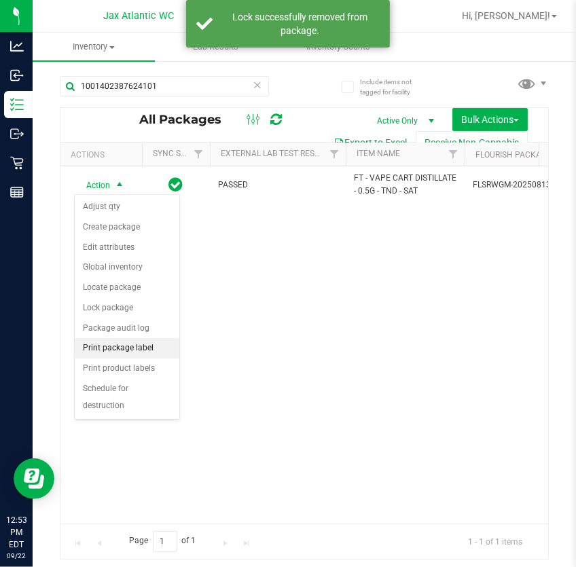
click at [130, 349] on li "Print package label" at bounding box center [127, 348] width 105 height 20
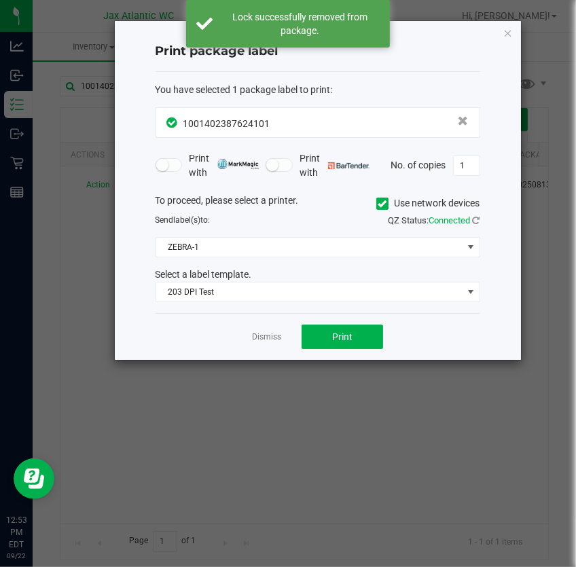
click at [323, 349] on div "Dismiss Print" at bounding box center [318, 336] width 325 height 47
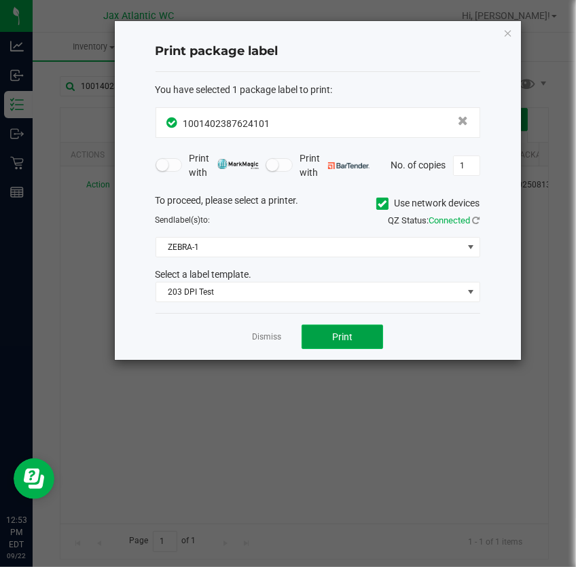
click at [331, 337] on button "Print" at bounding box center [343, 337] width 82 height 24
click at [508, 25] on icon "button" at bounding box center [508, 32] width 10 height 16
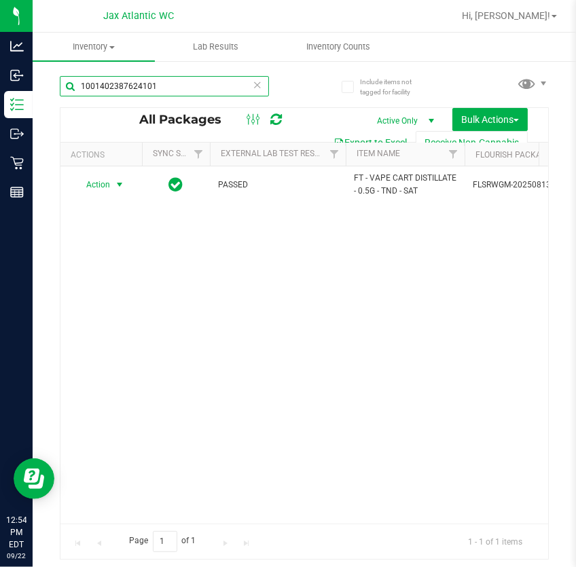
click at [173, 77] on input "1001402387624101" at bounding box center [164, 86] width 209 height 20
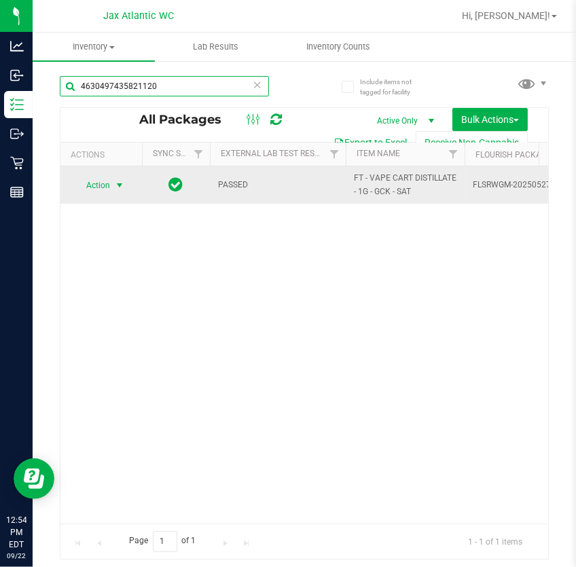
type input "4630497435821120"
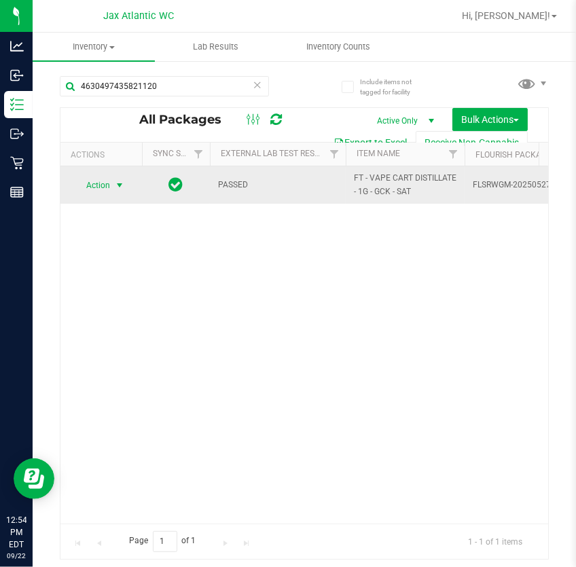
click at [107, 187] on span "Action" at bounding box center [92, 185] width 37 height 19
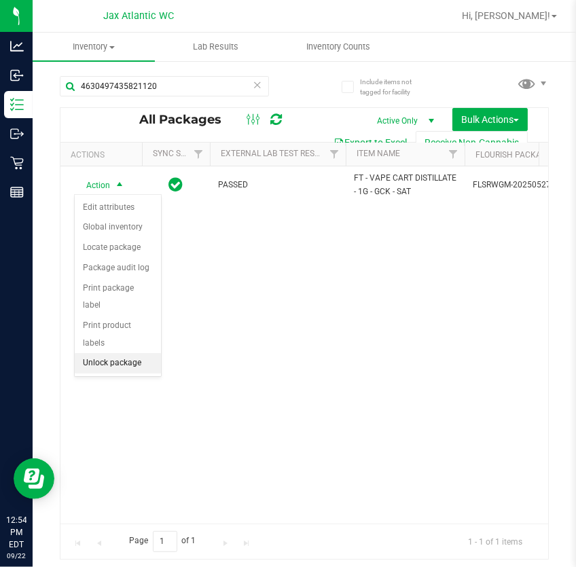
click at [118, 353] on li "Unlock package" at bounding box center [118, 363] width 86 height 20
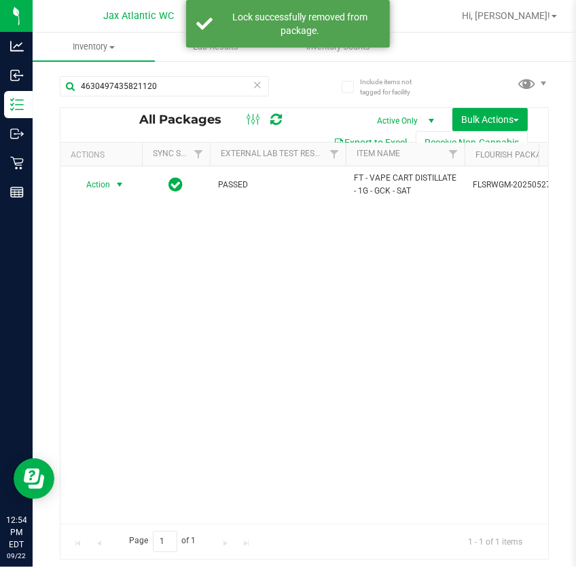
click at [95, 185] on span "Action" at bounding box center [92, 184] width 37 height 19
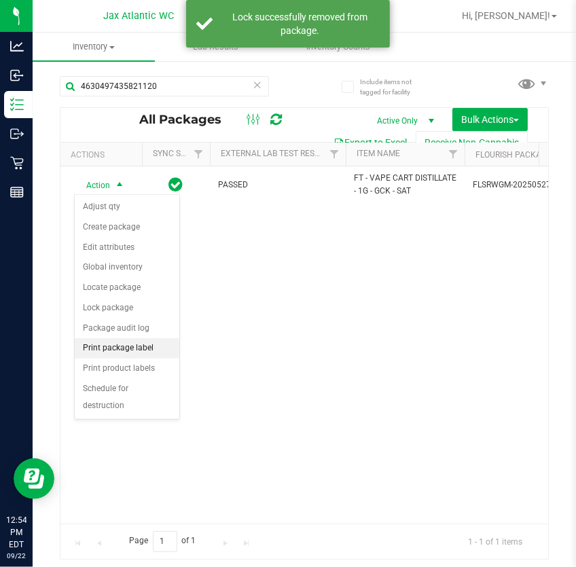
click at [101, 345] on li "Print package label" at bounding box center [127, 348] width 105 height 20
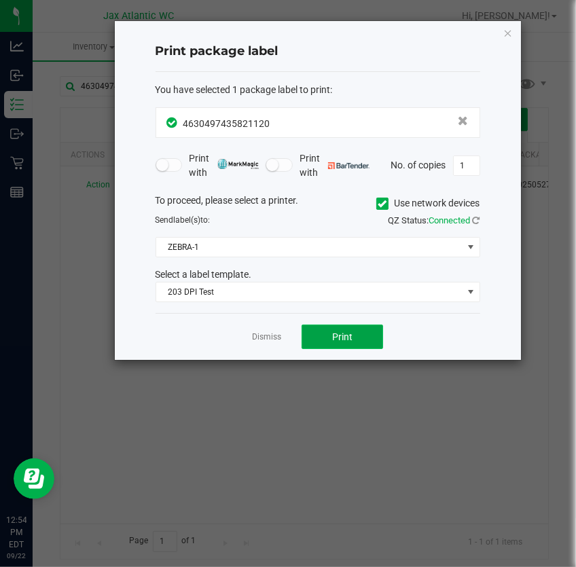
click at [324, 343] on button "Print" at bounding box center [343, 337] width 82 height 24
drag, startPoint x: 266, startPoint y: 333, endPoint x: 272, endPoint y: 328, distance: 7.7
click at [266, 336] on link "Dismiss" at bounding box center [266, 338] width 29 height 12
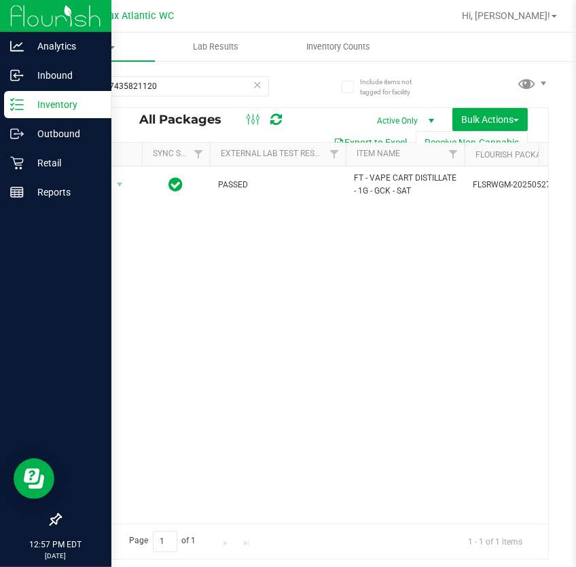
click at [18, 103] on icon at bounding box center [17, 105] width 14 height 14
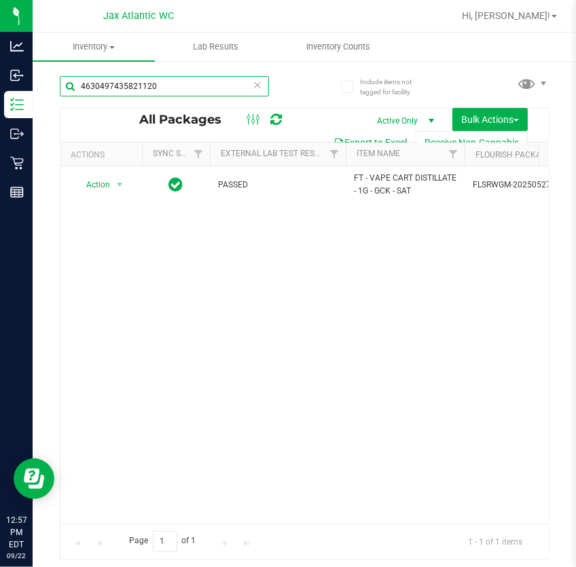
click at [156, 90] on input "4630497435821120" at bounding box center [164, 86] width 209 height 20
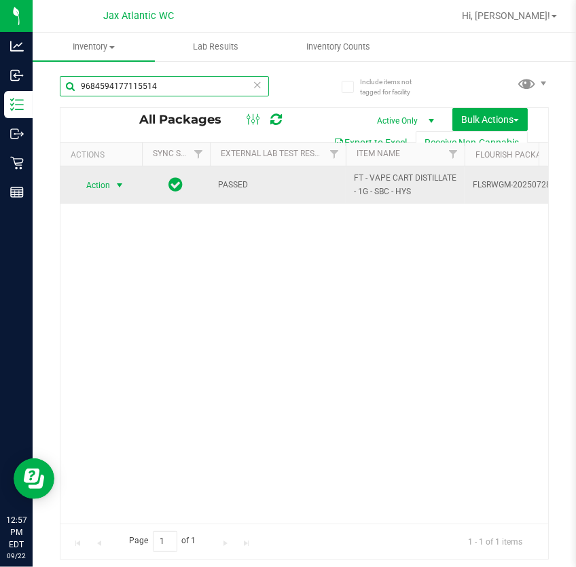
type input "9684594177115514"
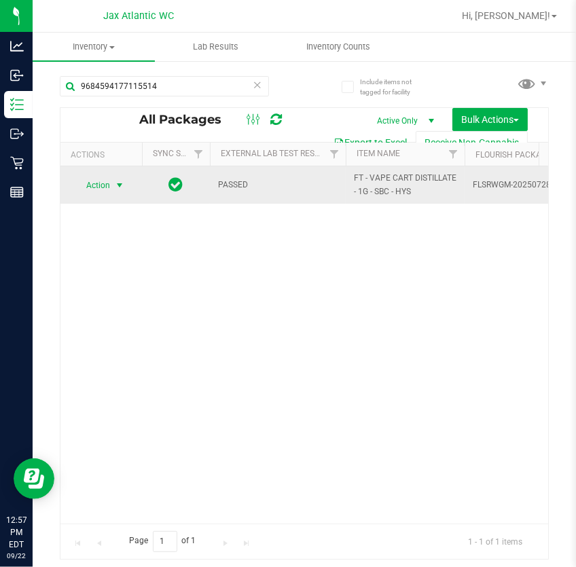
click at [100, 181] on span "Action" at bounding box center [92, 185] width 37 height 19
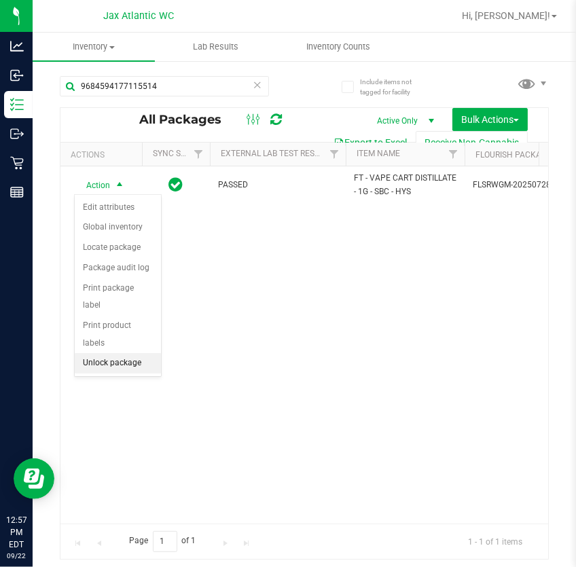
click at [104, 353] on li "Unlock package" at bounding box center [118, 363] width 86 height 20
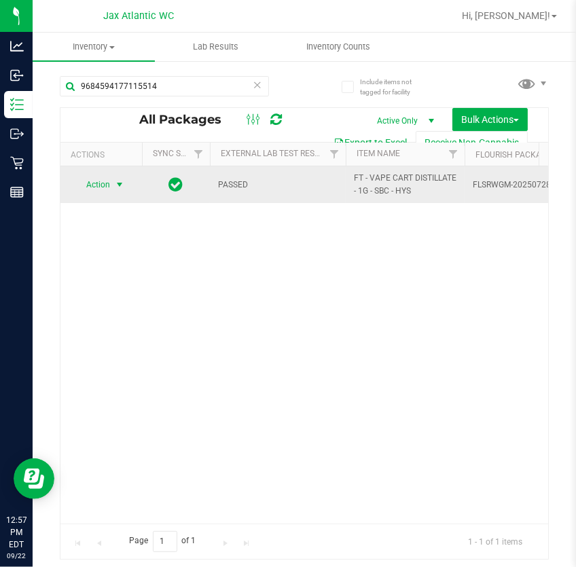
click at [103, 184] on span "Action" at bounding box center [92, 184] width 37 height 19
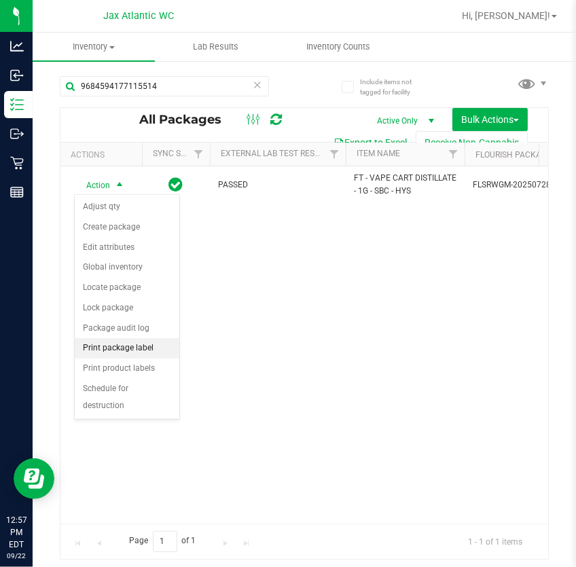
click at [109, 345] on li "Print package label" at bounding box center [127, 348] width 105 height 20
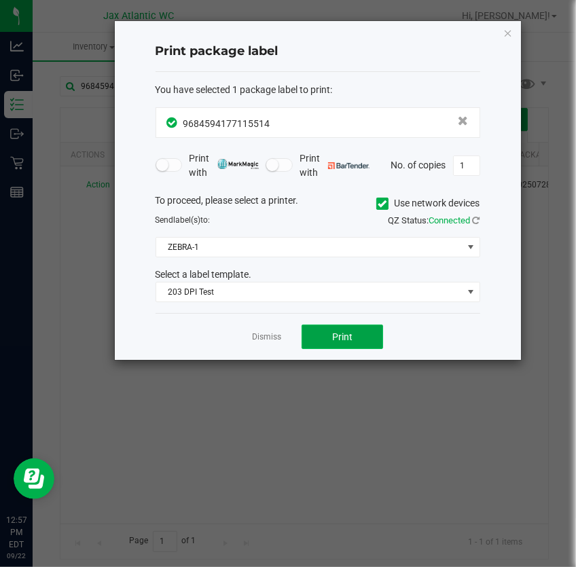
click at [333, 336] on span "Print" at bounding box center [342, 337] width 20 height 11
click at [267, 336] on link "Dismiss" at bounding box center [266, 338] width 29 height 12
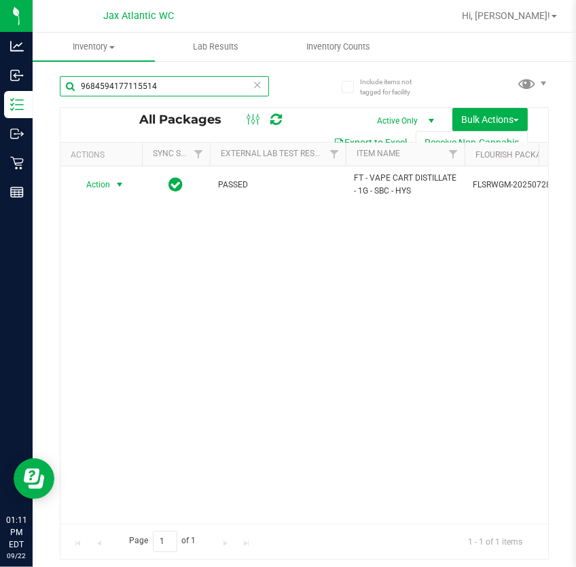
click at [196, 93] on input "9684594177115514" at bounding box center [164, 86] width 209 height 20
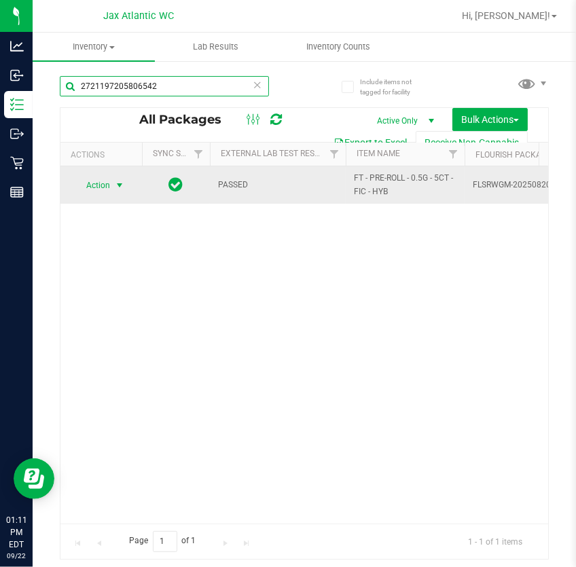
type input "2721197205806542"
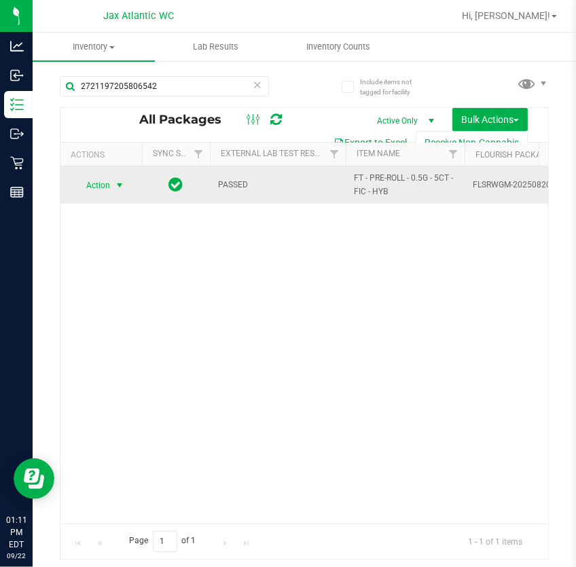
click at [115, 184] on span "select" at bounding box center [119, 185] width 11 height 11
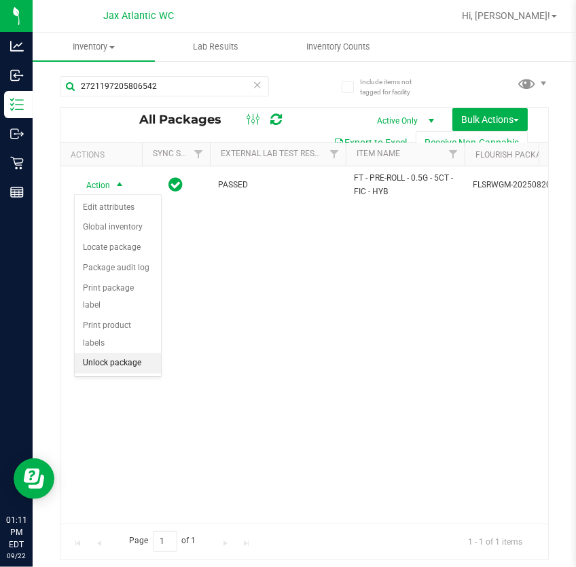
click at [126, 353] on li "Unlock package" at bounding box center [118, 363] width 86 height 20
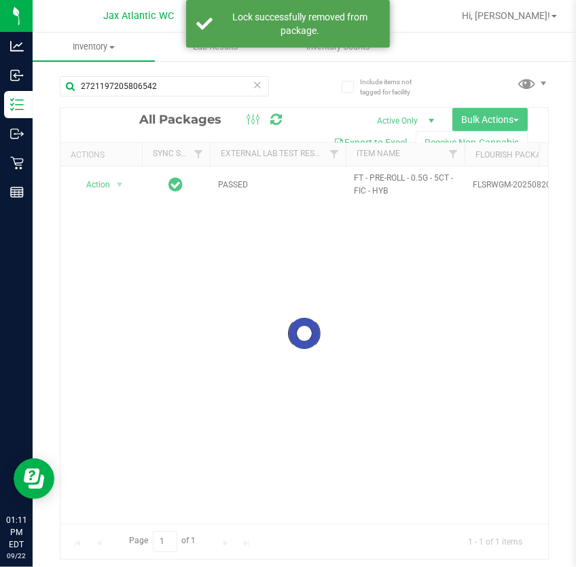
click at [114, 181] on div at bounding box center [304, 333] width 488 height 451
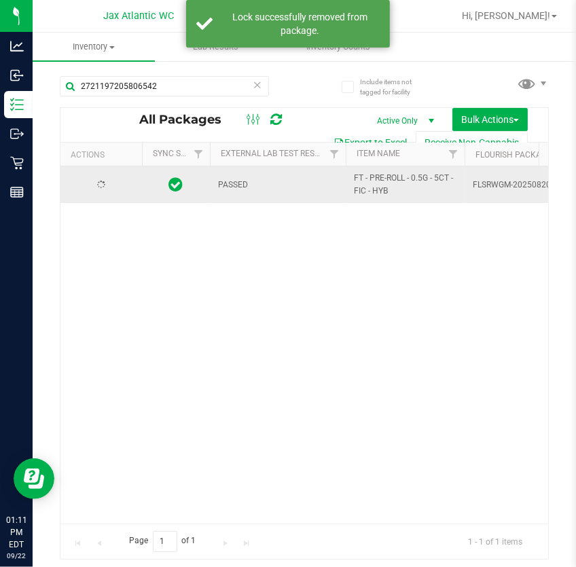
click at [110, 192] on td at bounding box center [101, 184] width 82 height 37
click at [117, 184] on span "select" at bounding box center [119, 184] width 11 height 11
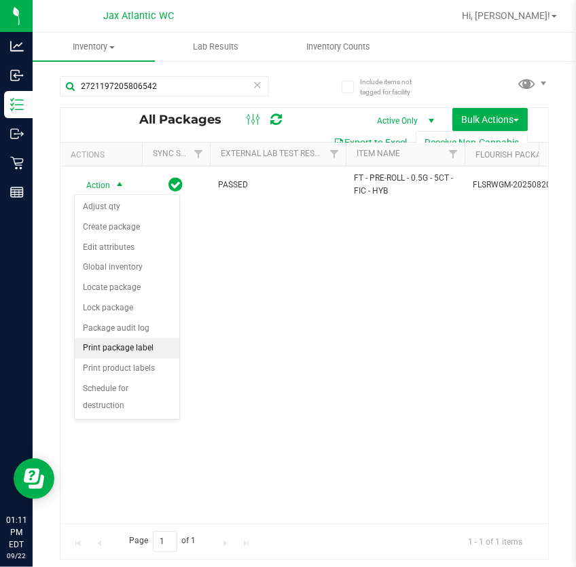
click at [156, 349] on li "Print package label" at bounding box center [127, 348] width 105 height 20
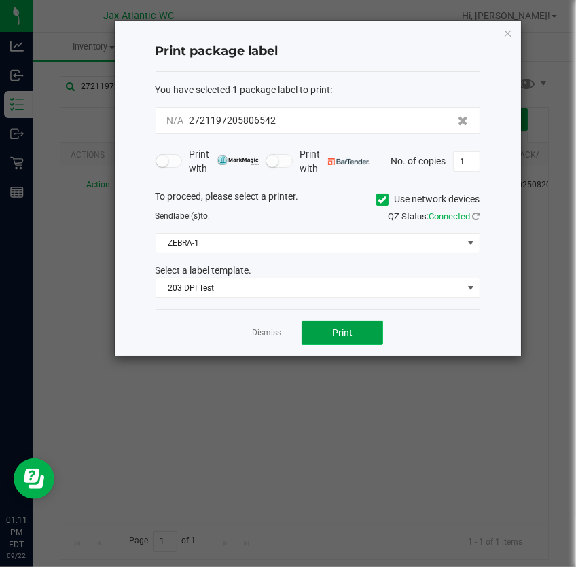
click at [349, 338] on span "Print" at bounding box center [342, 332] width 20 height 11
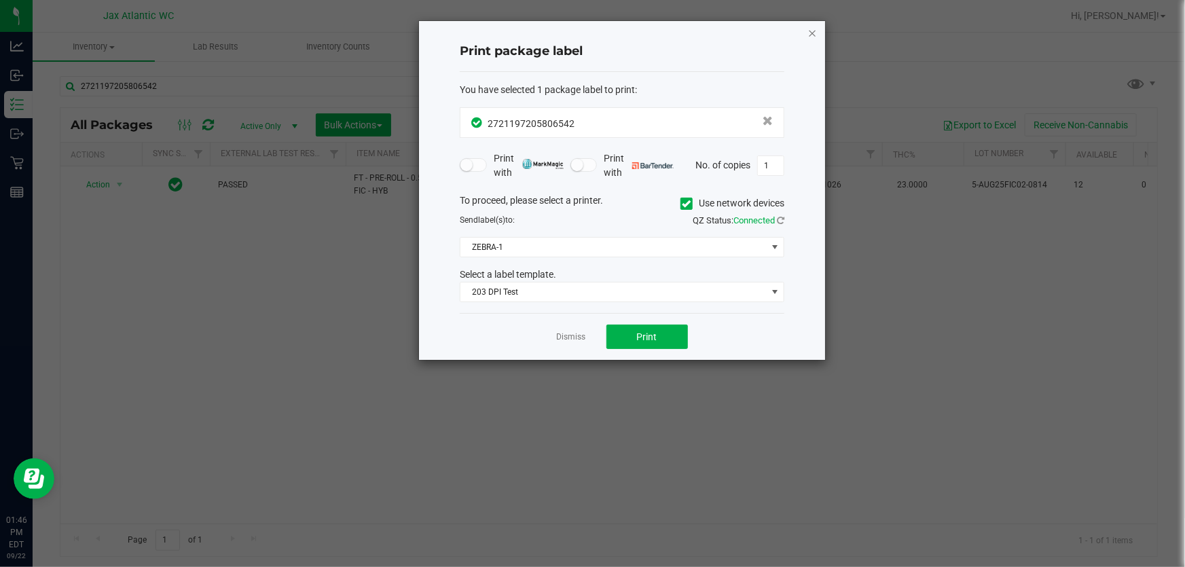
click at [575, 30] on icon "button" at bounding box center [813, 32] width 10 height 16
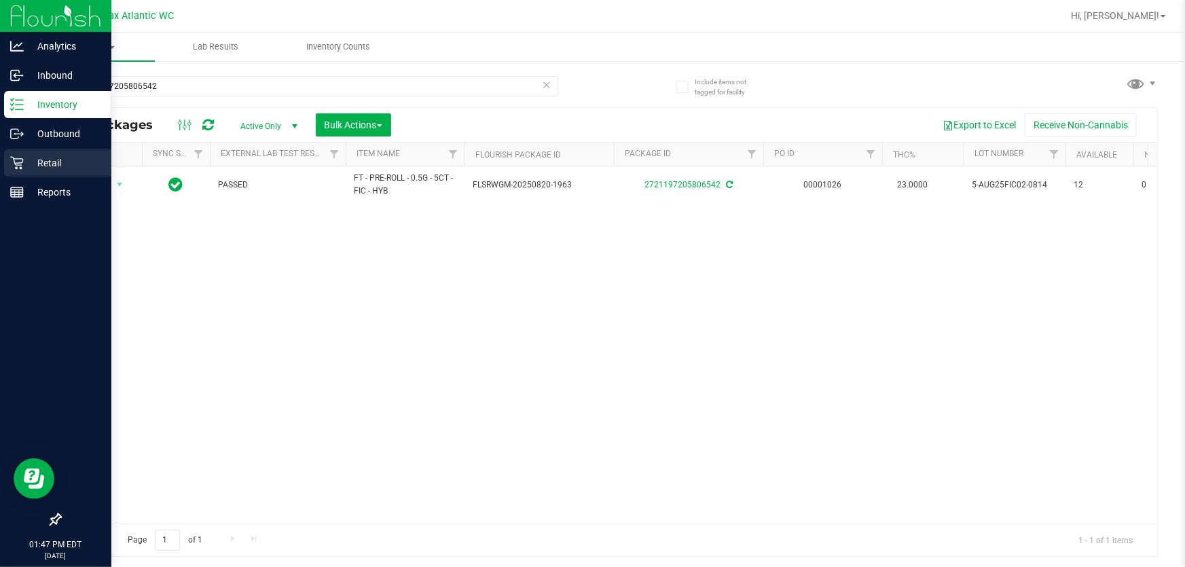
drag, startPoint x: 65, startPoint y: 168, endPoint x: 77, endPoint y: 160, distance: 14.7
click at [65, 168] on p "Retail" at bounding box center [65, 163] width 82 height 16
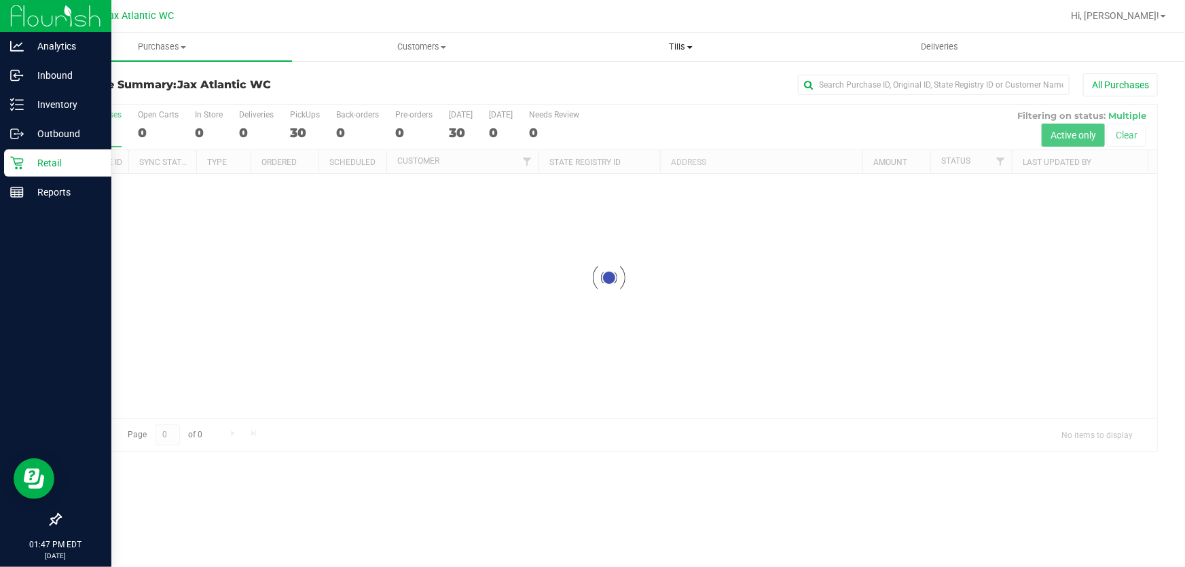
click at [575, 42] on span "Tills" at bounding box center [681, 47] width 258 height 12
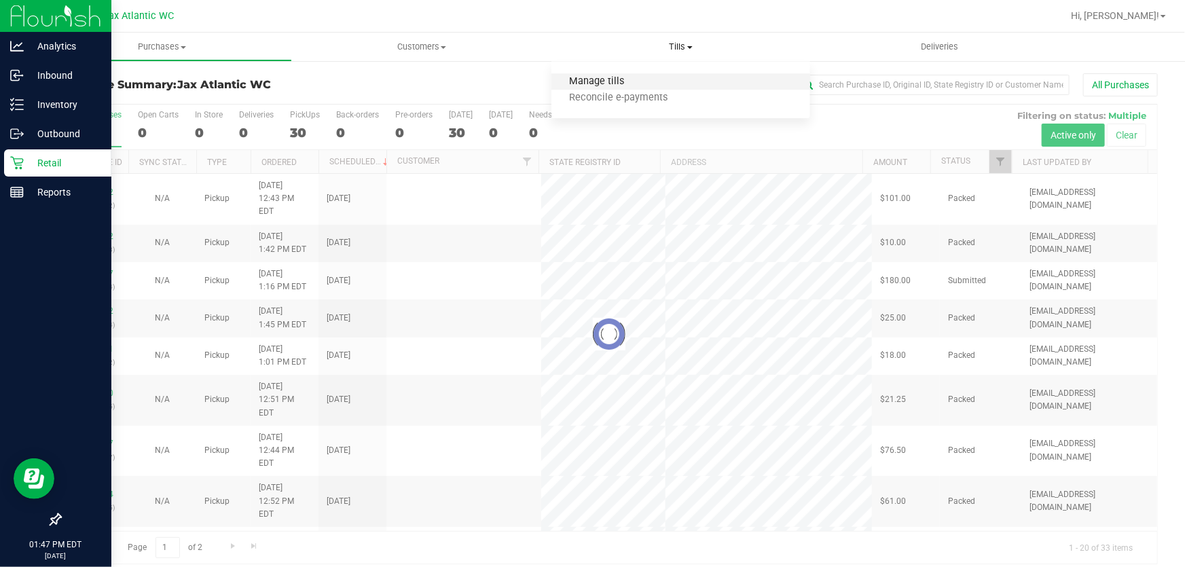
click at [575, 78] on span "Manage tills" at bounding box center [598, 82] width 92 height 12
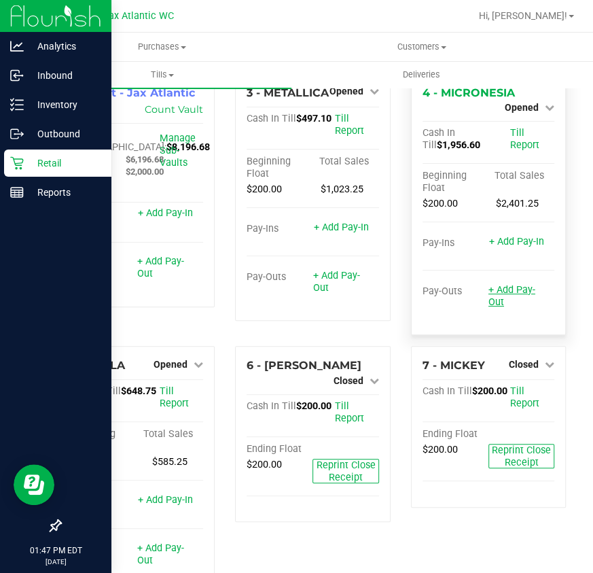
click at [496, 300] on link "+ Add Pay-Out" at bounding box center [511, 296] width 47 height 24
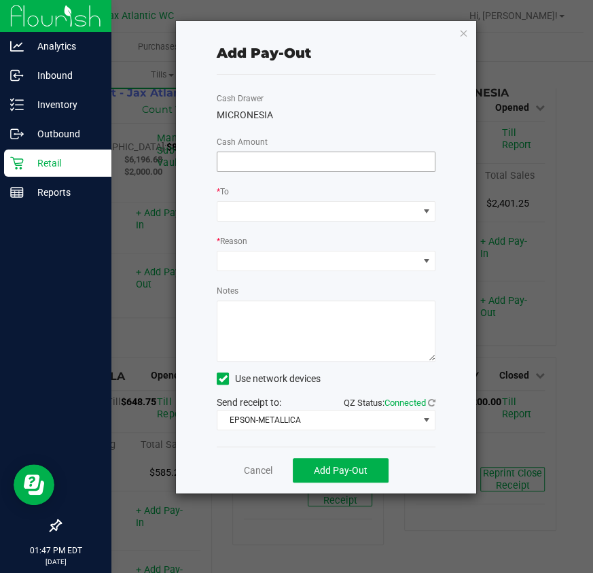
click at [298, 156] on input at bounding box center [325, 161] width 217 height 19
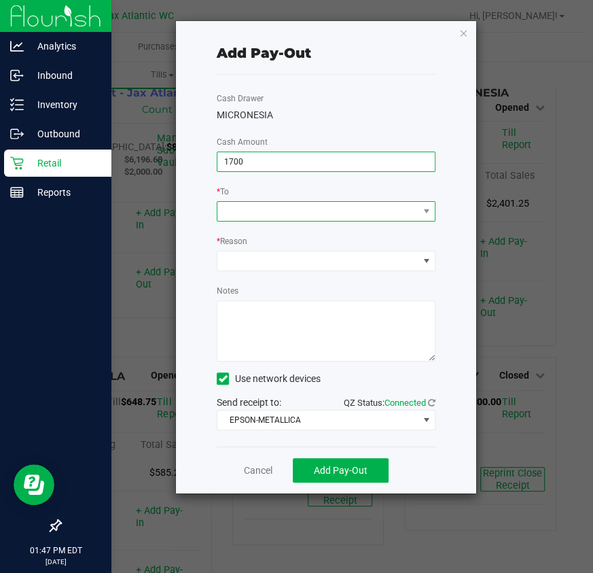
type input "$1,700.00"
click at [326, 207] on span at bounding box center [317, 211] width 200 height 19
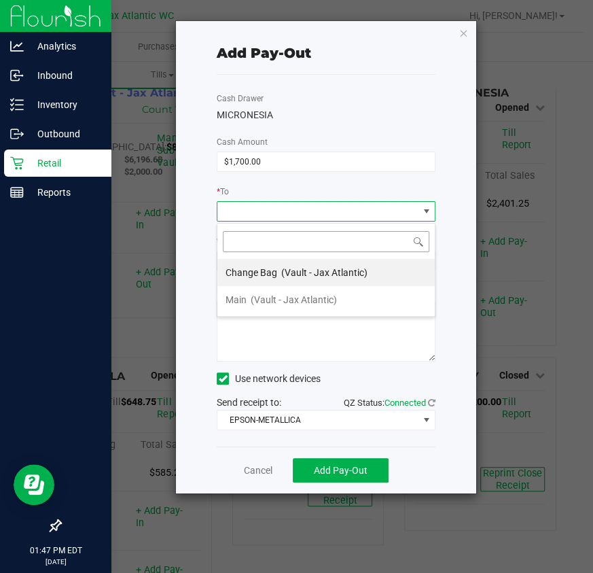
scroll to position [20, 219]
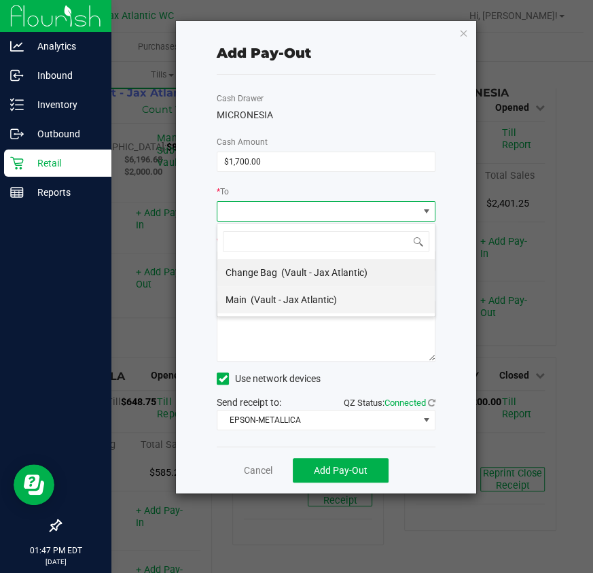
click at [302, 301] on span "(Vault - Jax Atlantic)" at bounding box center [294, 299] width 86 height 11
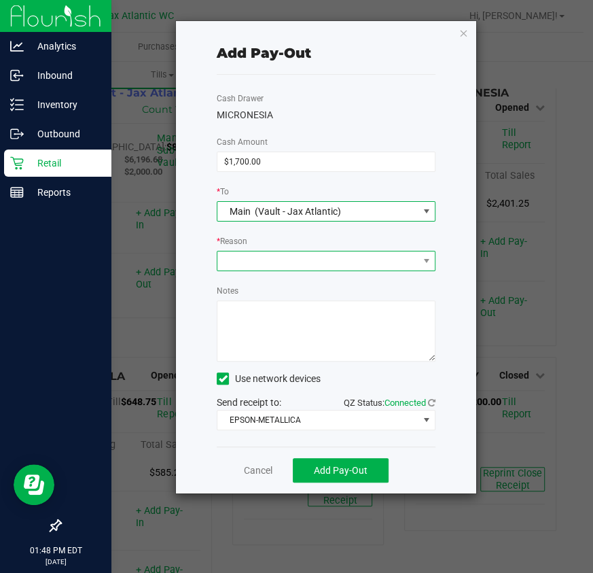
click at [293, 258] on span at bounding box center [317, 260] width 200 height 19
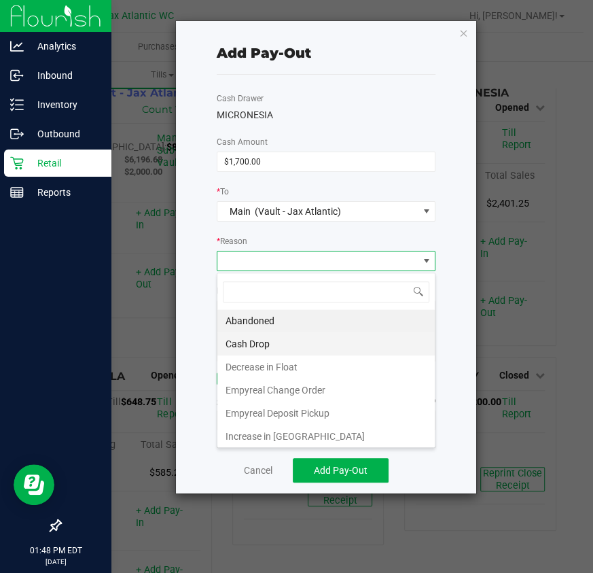
click at [290, 342] on li "Cash Drop" at bounding box center [325, 343] width 217 height 23
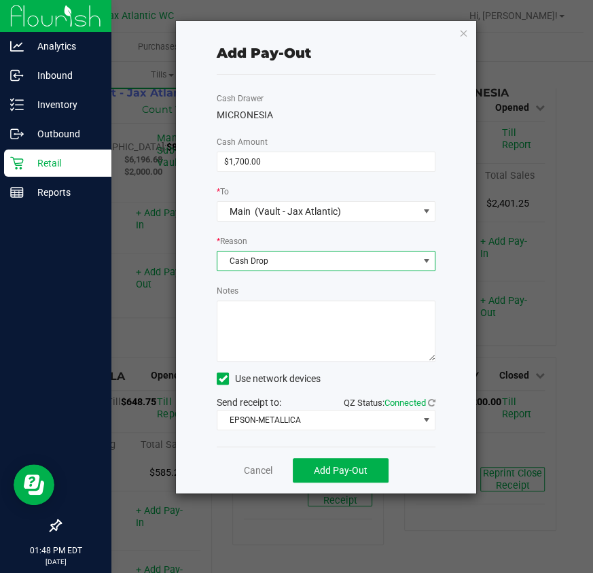
click at [287, 331] on textarea "Notes" at bounding box center [326, 330] width 219 height 61
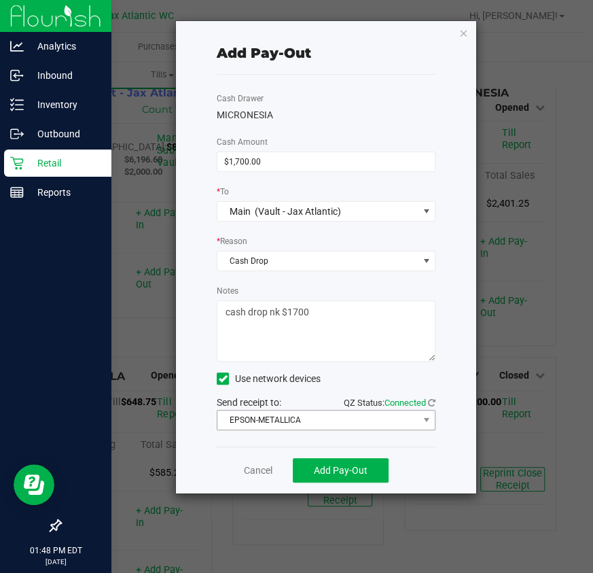
type textarea "cash drop nk $1700"
click at [313, 419] on span "EPSON-METALLICA" at bounding box center [317, 419] width 200 height 19
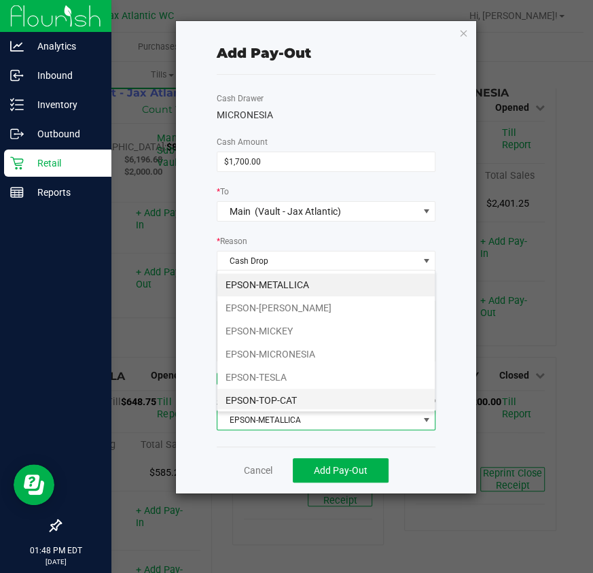
click at [304, 398] on li "EPSON-TOP-CAT" at bounding box center [325, 400] width 217 height 23
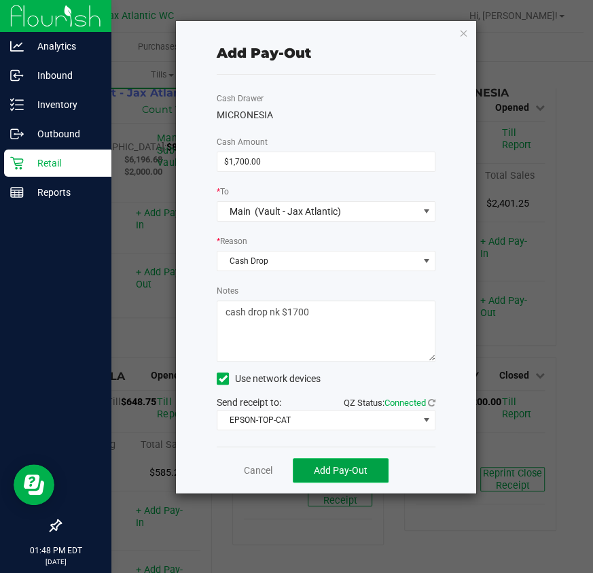
click at [346, 464] on button "Add Pay-Out" at bounding box center [341, 470] width 96 height 24
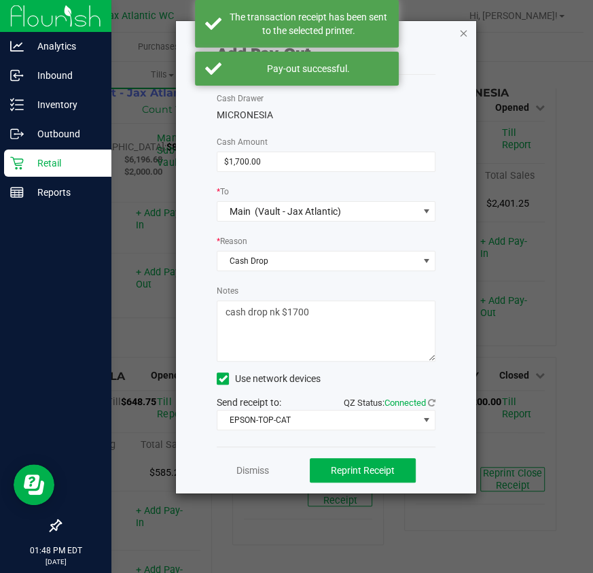
click at [464, 29] on icon "button" at bounding box center [464, 32] width 10 height 16
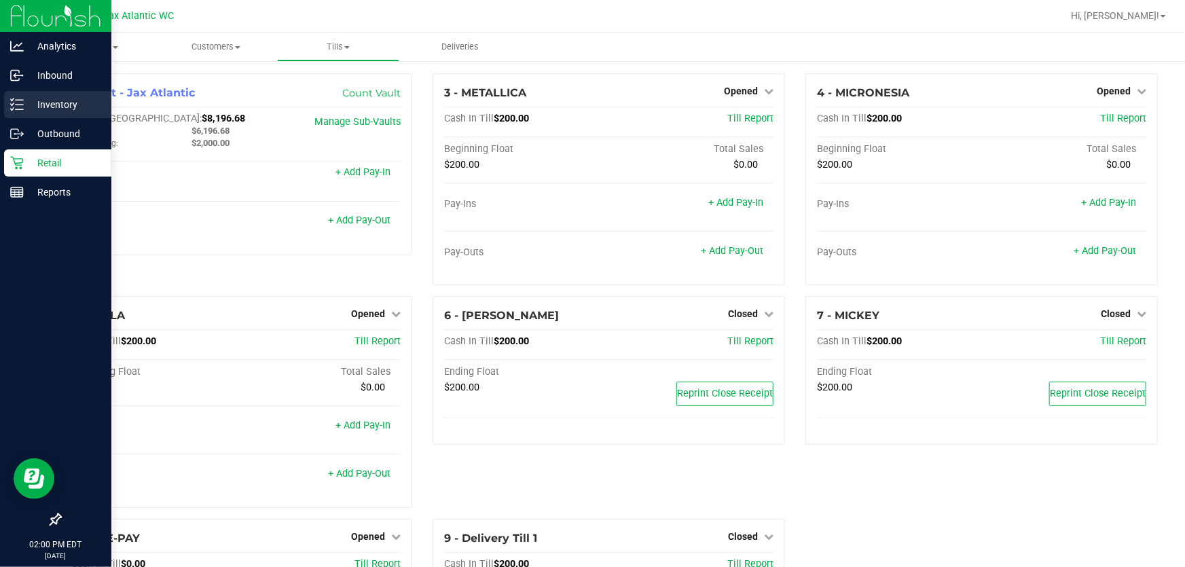
click at [31, 99] on p "Inventory" at bounding box center [65, 104] width 82 height 16
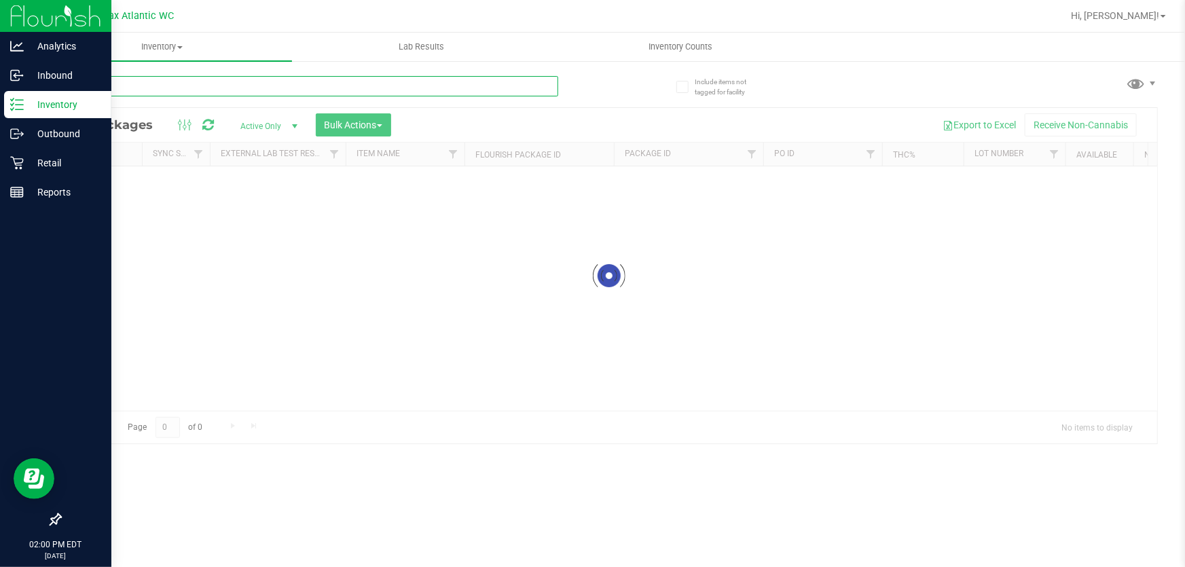
click at [147, 86] on input "text" at bounding box center [309, 86] width 499 height 20
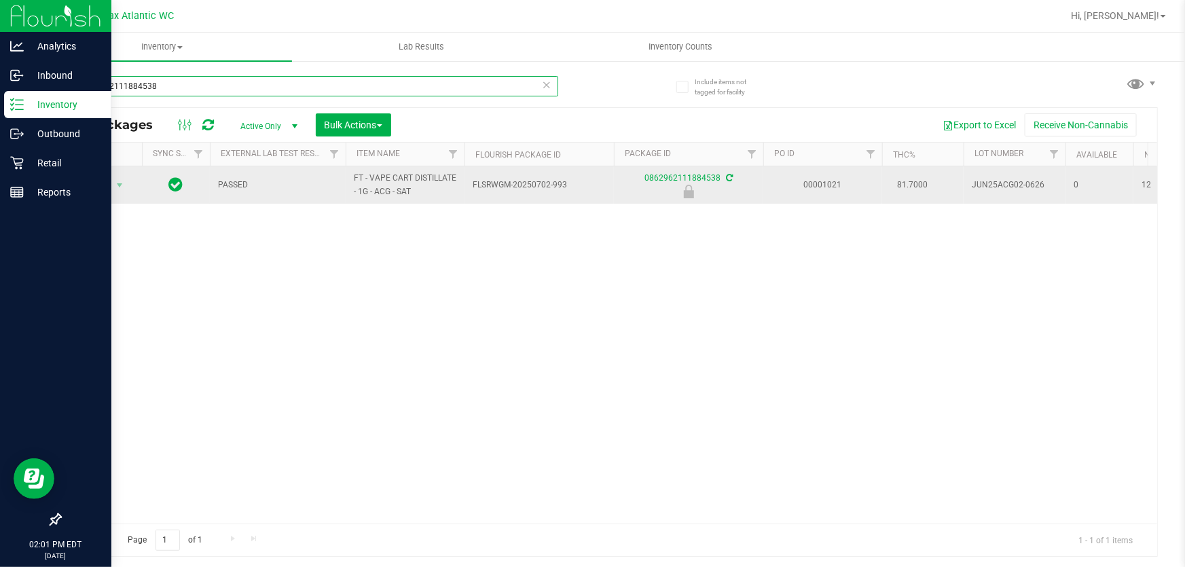
type input "0862962111884538"
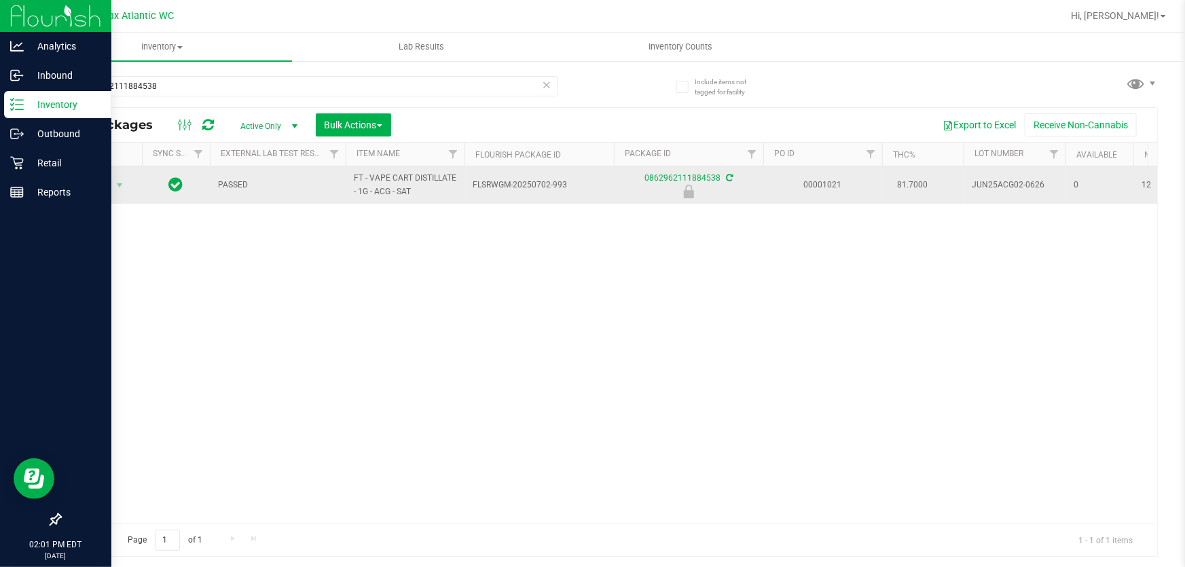
click at [95, 173] on td "Action Action Edit attributes Global inventory Locate package Package audit log…" at bounding box center [101, 184] width 82 height 37
click at [96, 183] on span "Action" at bounding box center [92, 185] width 37 height 19
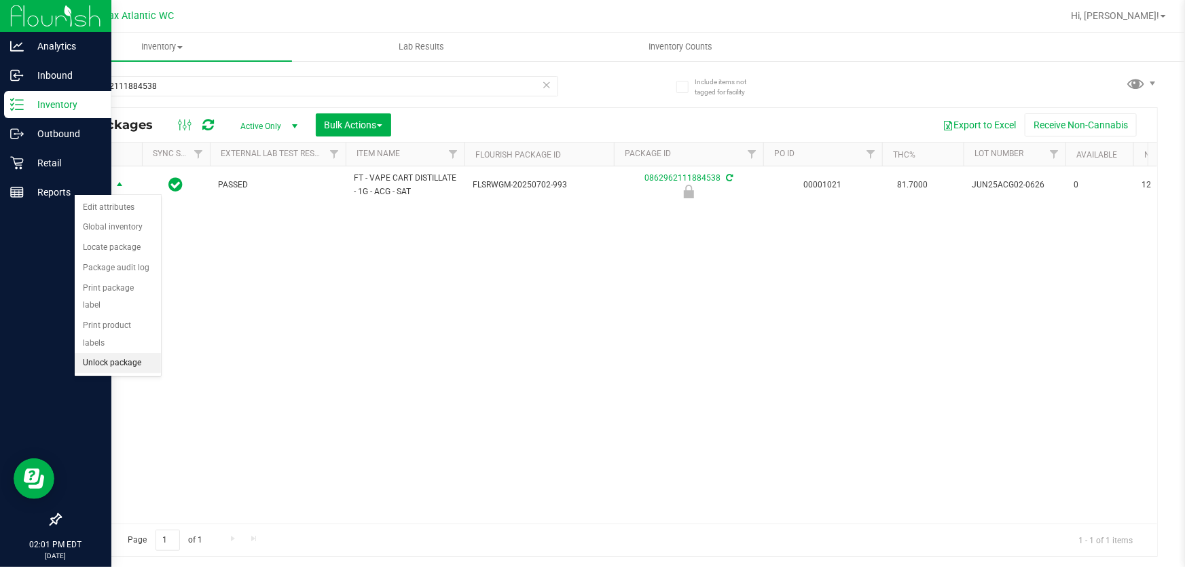
click at [135, 353] on li "Unlock package" at bounding box center [118, 363] width 86 height 20
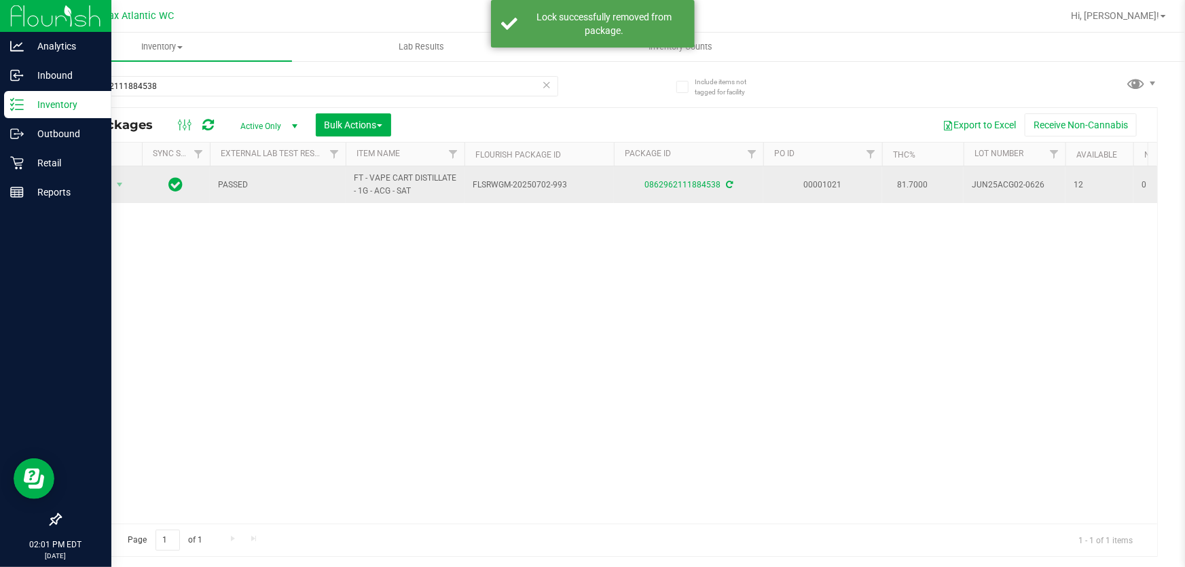
click at [132, 184] on div "Action Action Adjust qty Create package Edit attributes Global inventory Locate…" at bounding box center [101, 184] width 65 height 19
click at [119, 183] on span "select" at bounding box center [119, 184] width 11 height 11
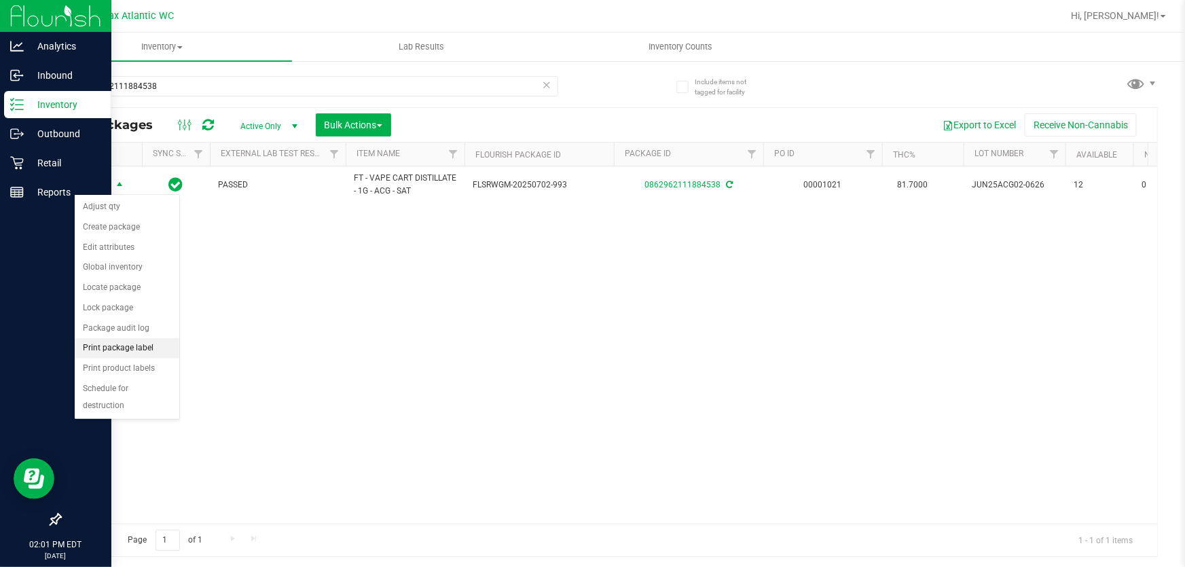
click at [141, 344] on li "Print package label" at bounding box center [127, 348] width 105 height 20
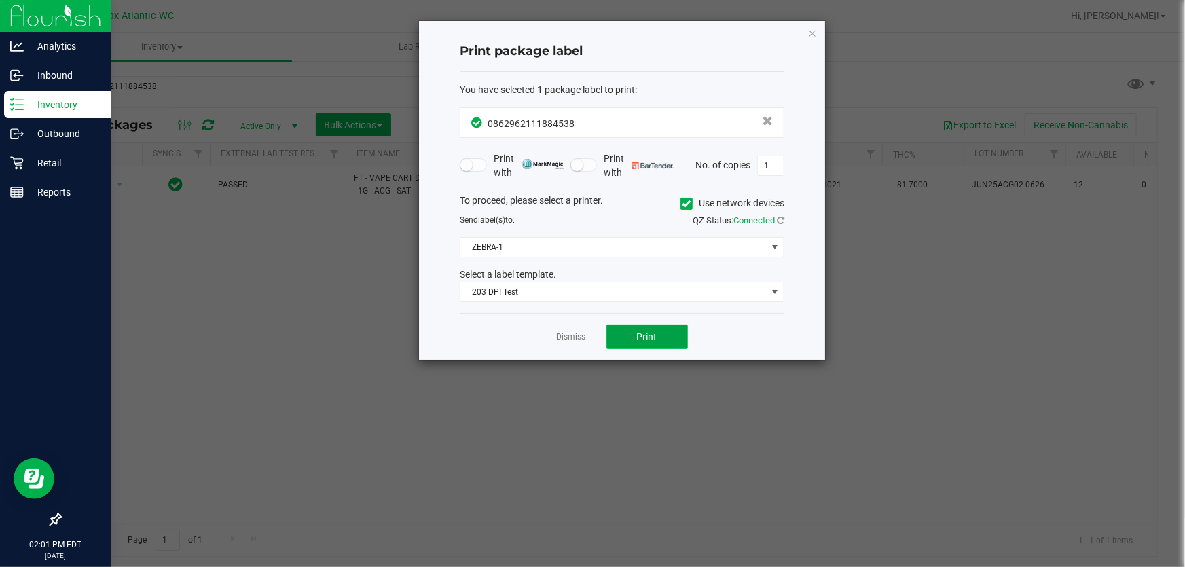
click at [657, 344] on button "Print" at bounding box center [648, 337] width 82 height 24
click at [572, 336] on link "Dismiss" at bounding box center [571, 338] width 29 height 12
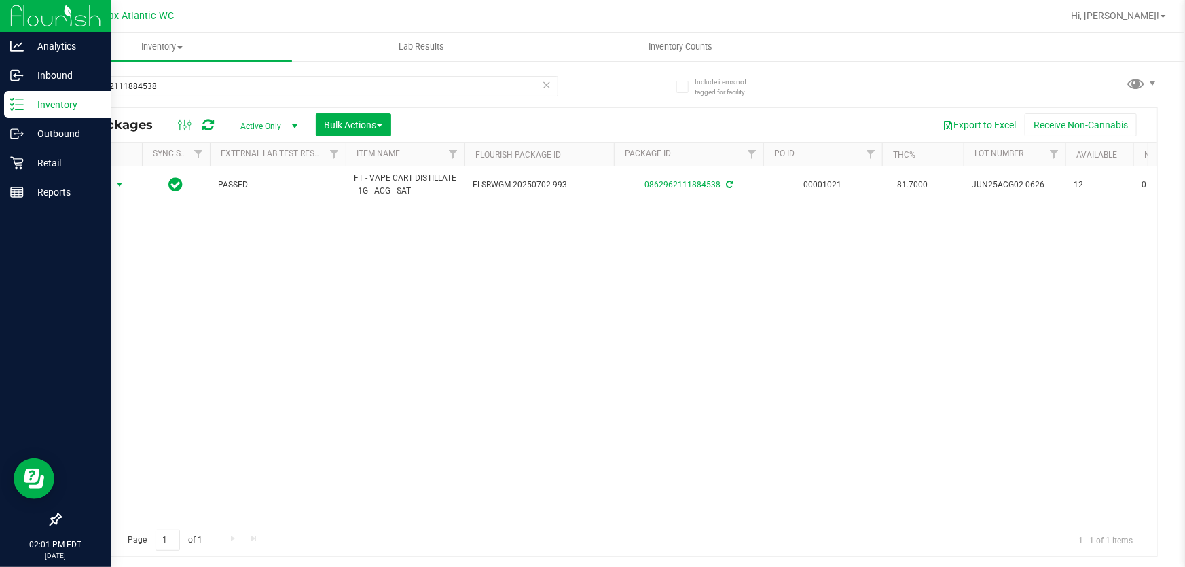
click at [298, 74] on div "0862962111884538" at bounding box center [335, 85] width 550 height 43
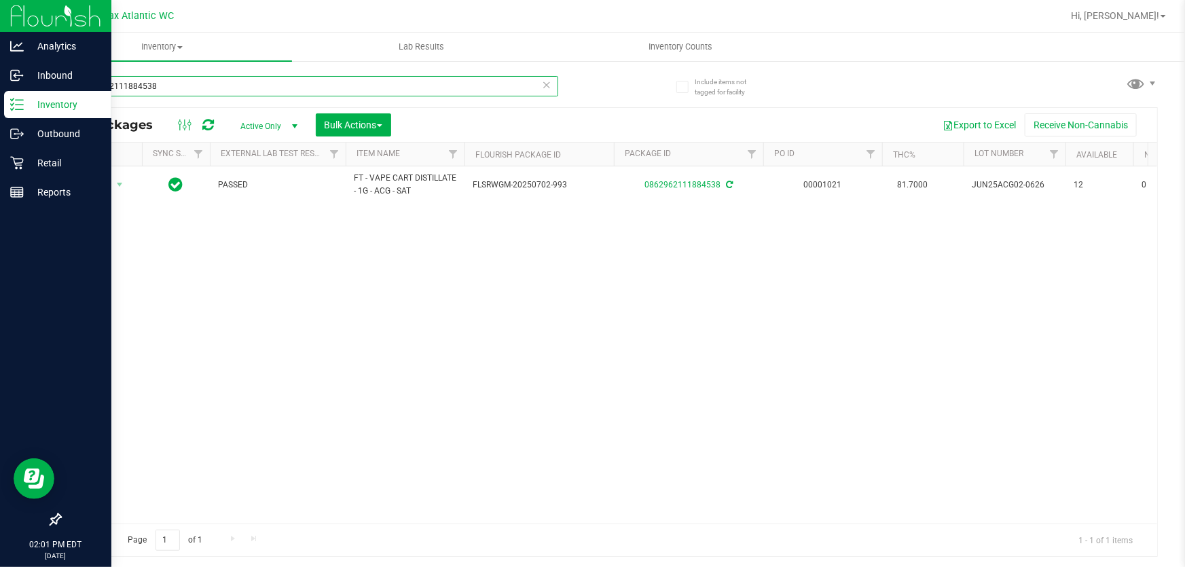
click at [294, 78] on input "0862962111884538" at bounding box center [309, 86] width 499 height 20
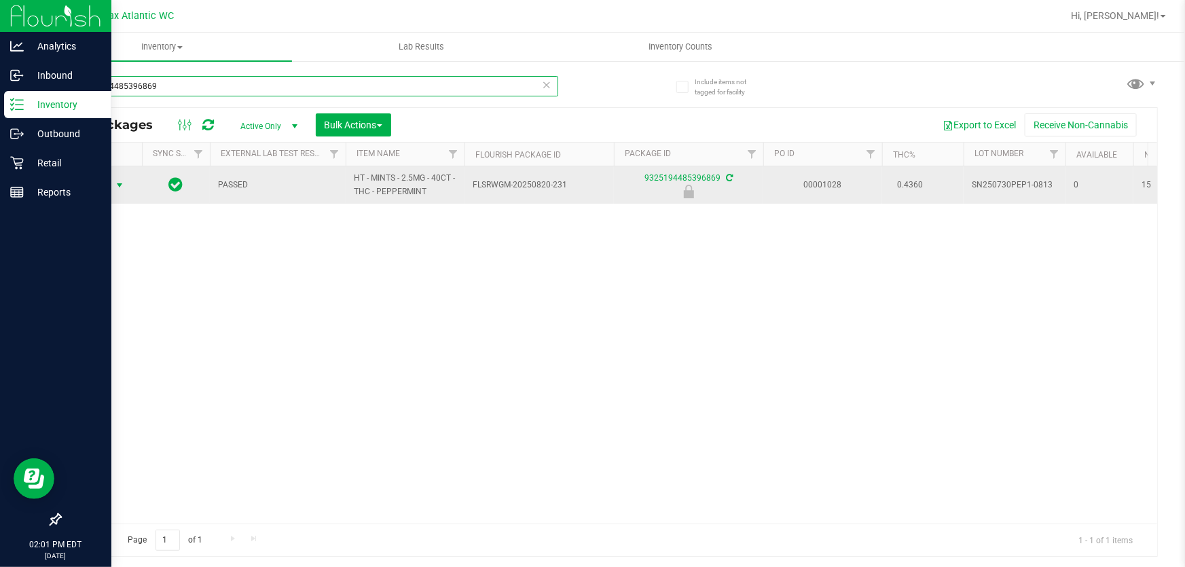
type input "9325194485396869"
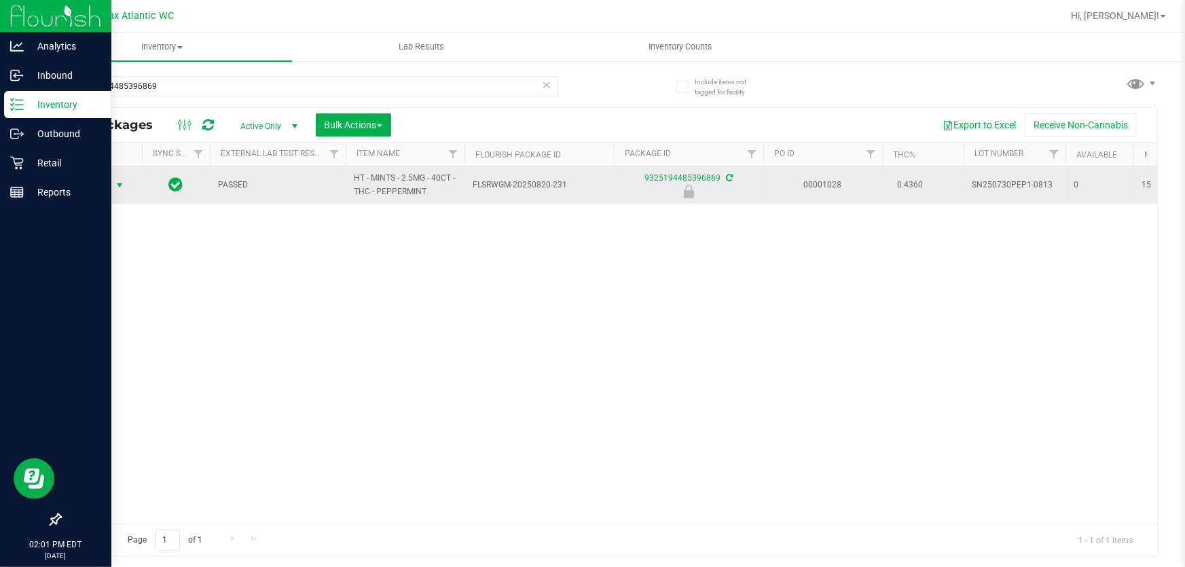
click at [115, 181] on span "select" at bounding box center [119, 185] width 11 height 11
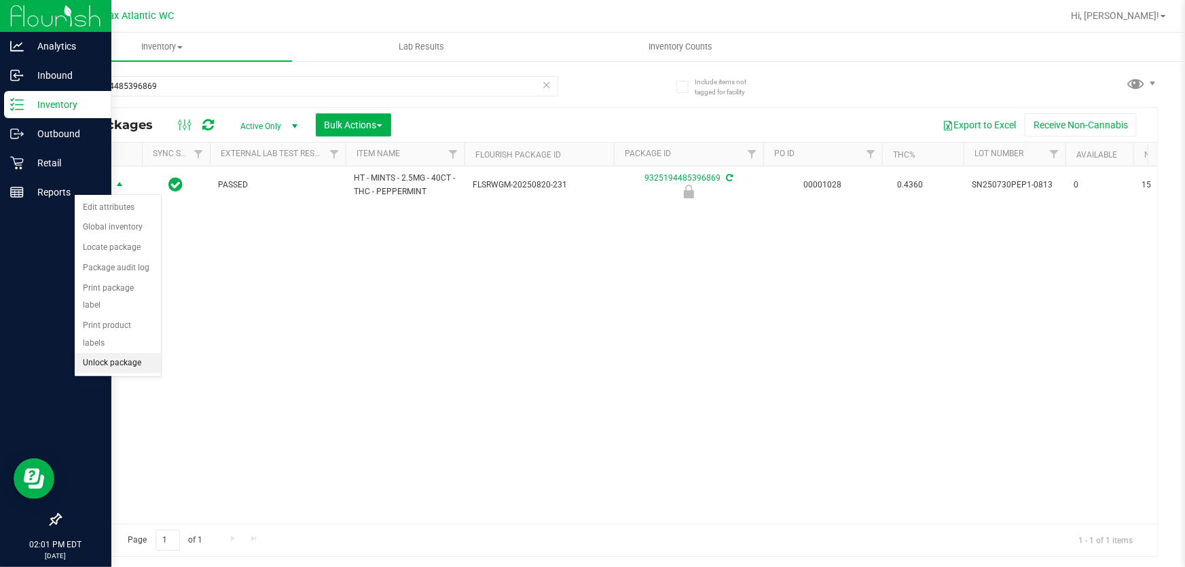
click at [129, 353] on li "Unlock package" at bounding box center [118, 363] width 86 height 20
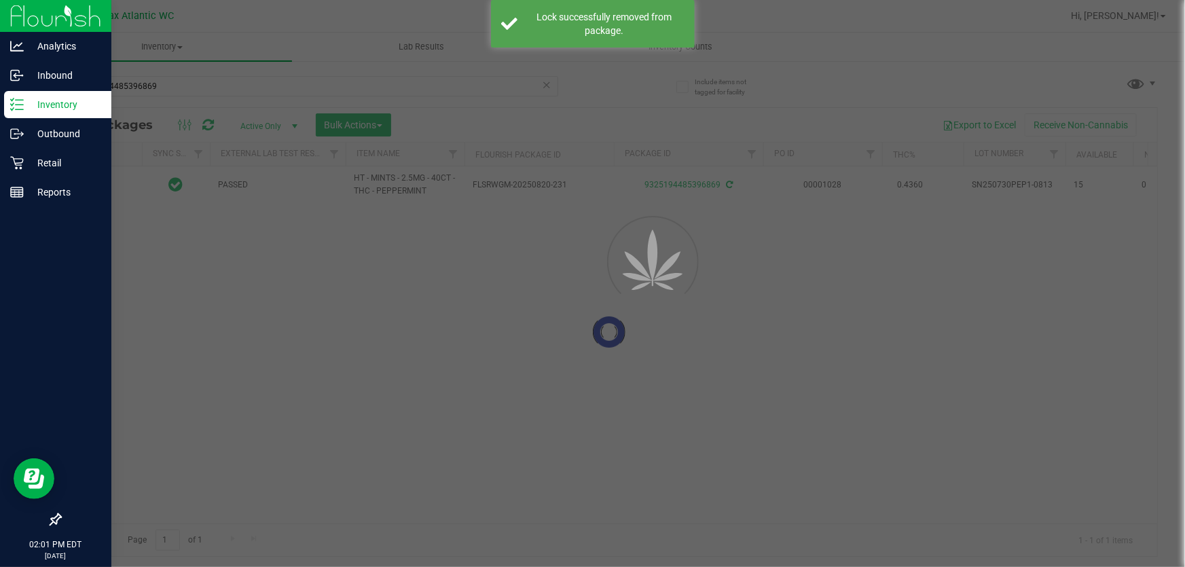
type input "[DATE]"
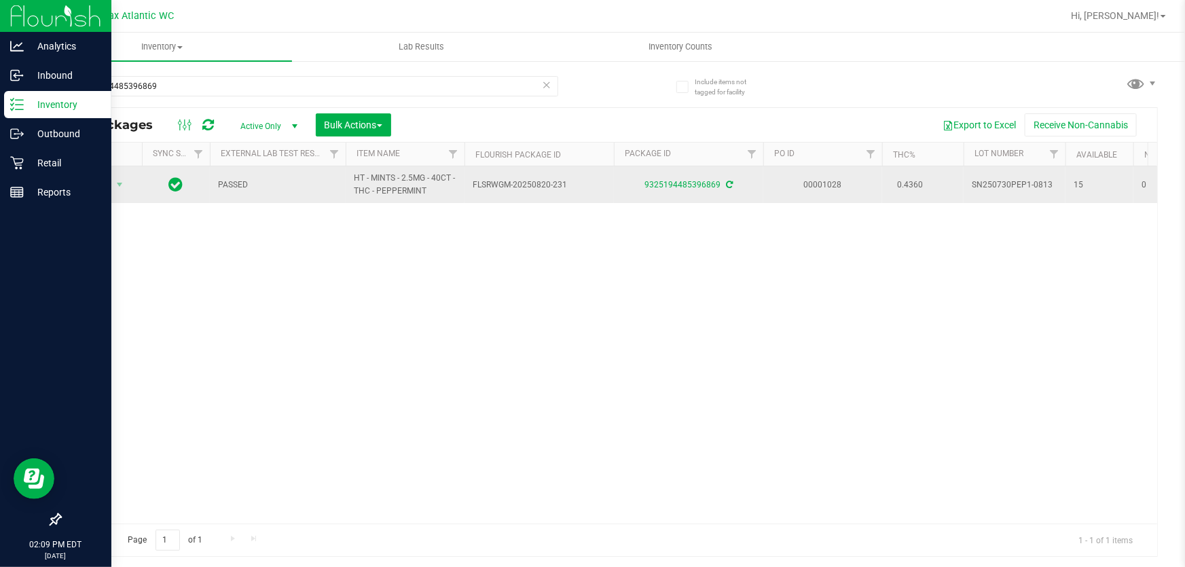
click at [89, 190] on span "Action" at bounding box center [92, 184] width 37 height 19
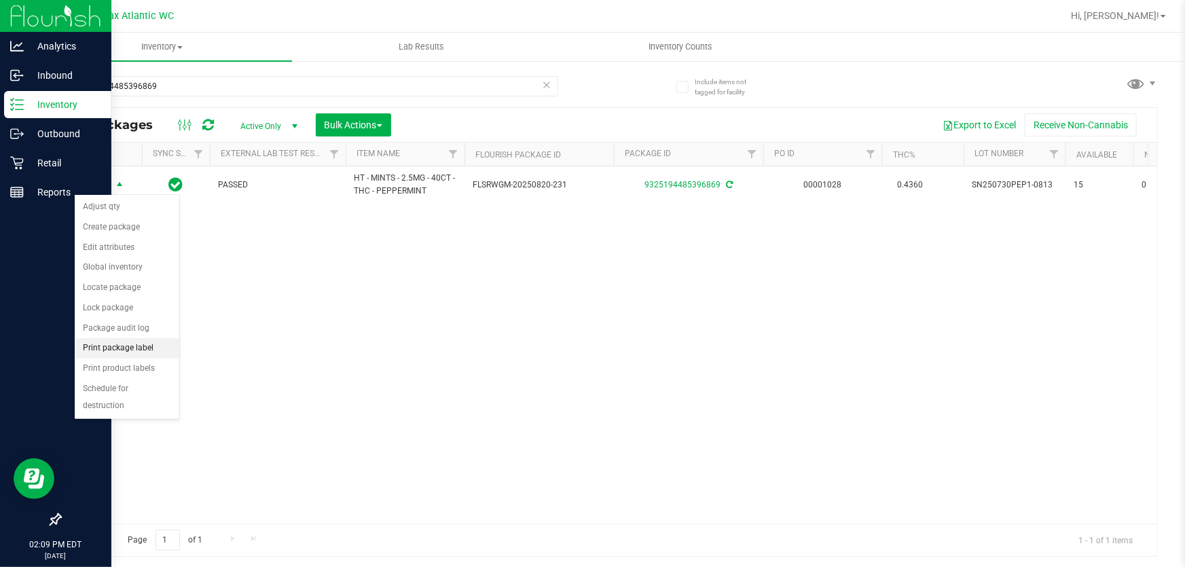
click at [125, 345] on li "Print package label" at bounding box center [127, 348] width 105 height 20
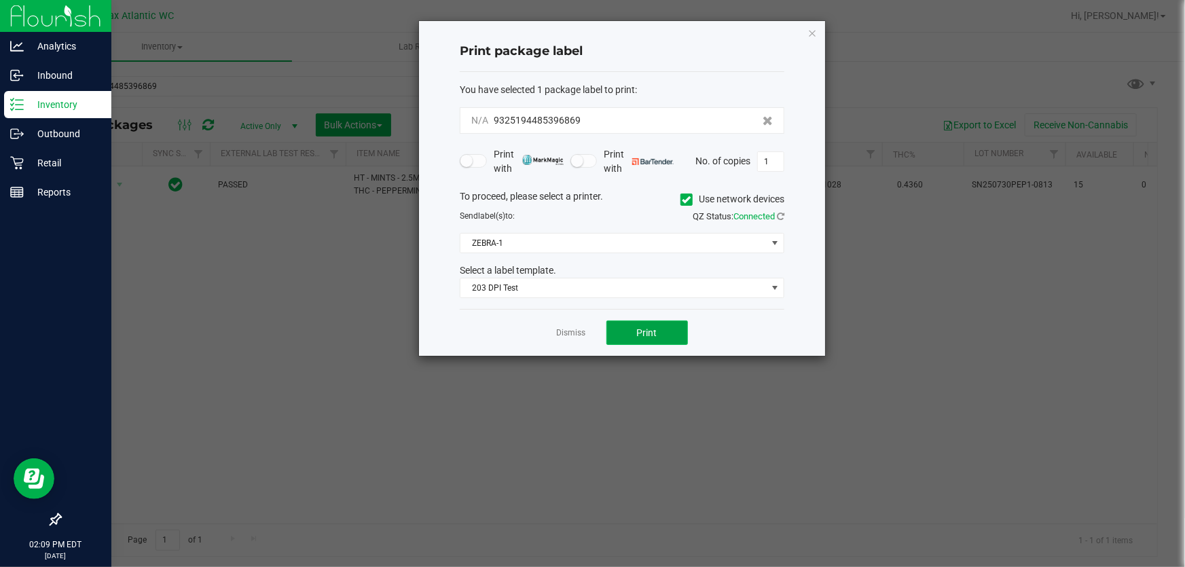
click at [656, 340] on button "Print" at bounding box center [648, 333] width 82 height 24
